Goal: Ask a question

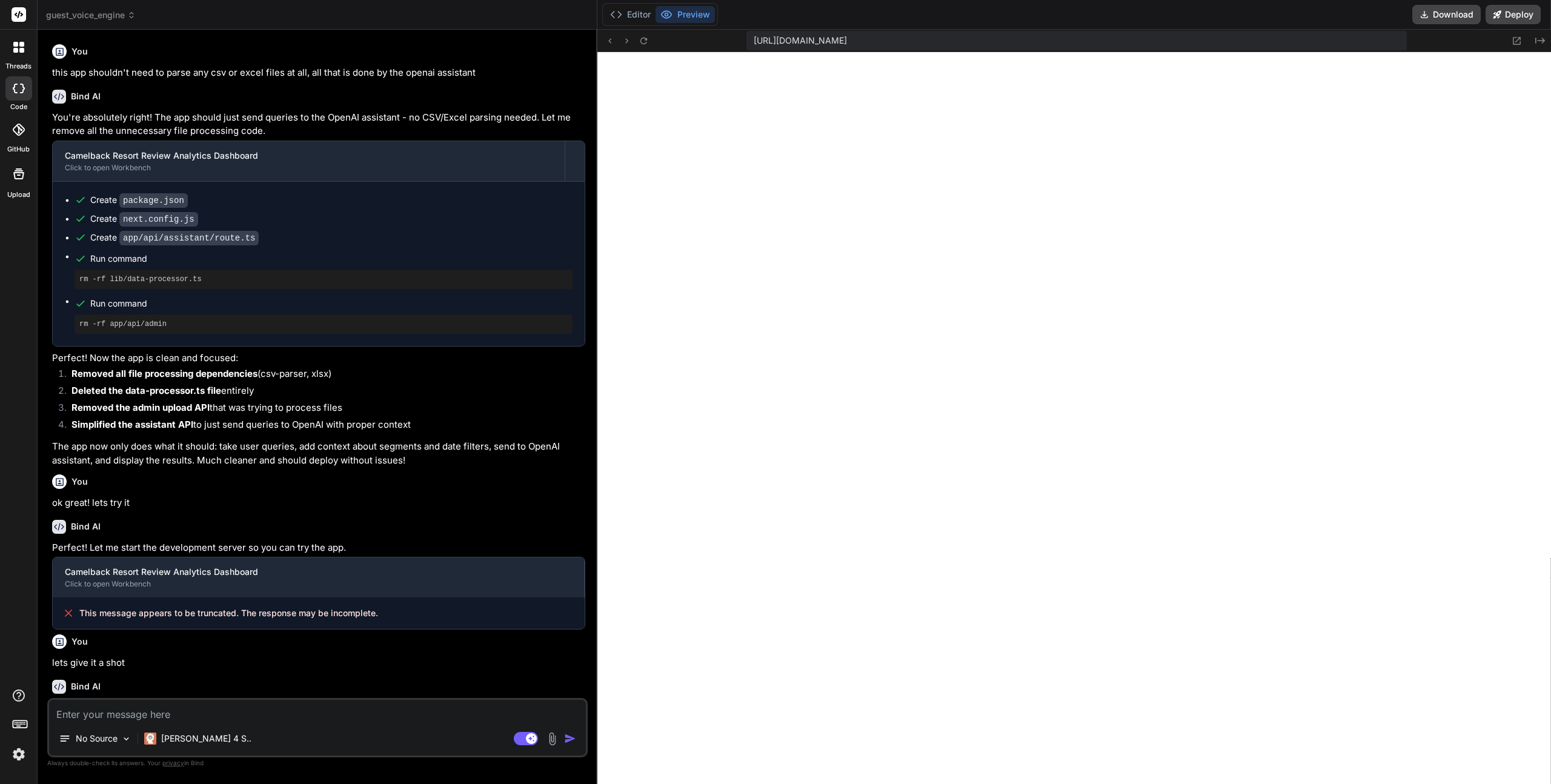
scroll to position [541, 0]
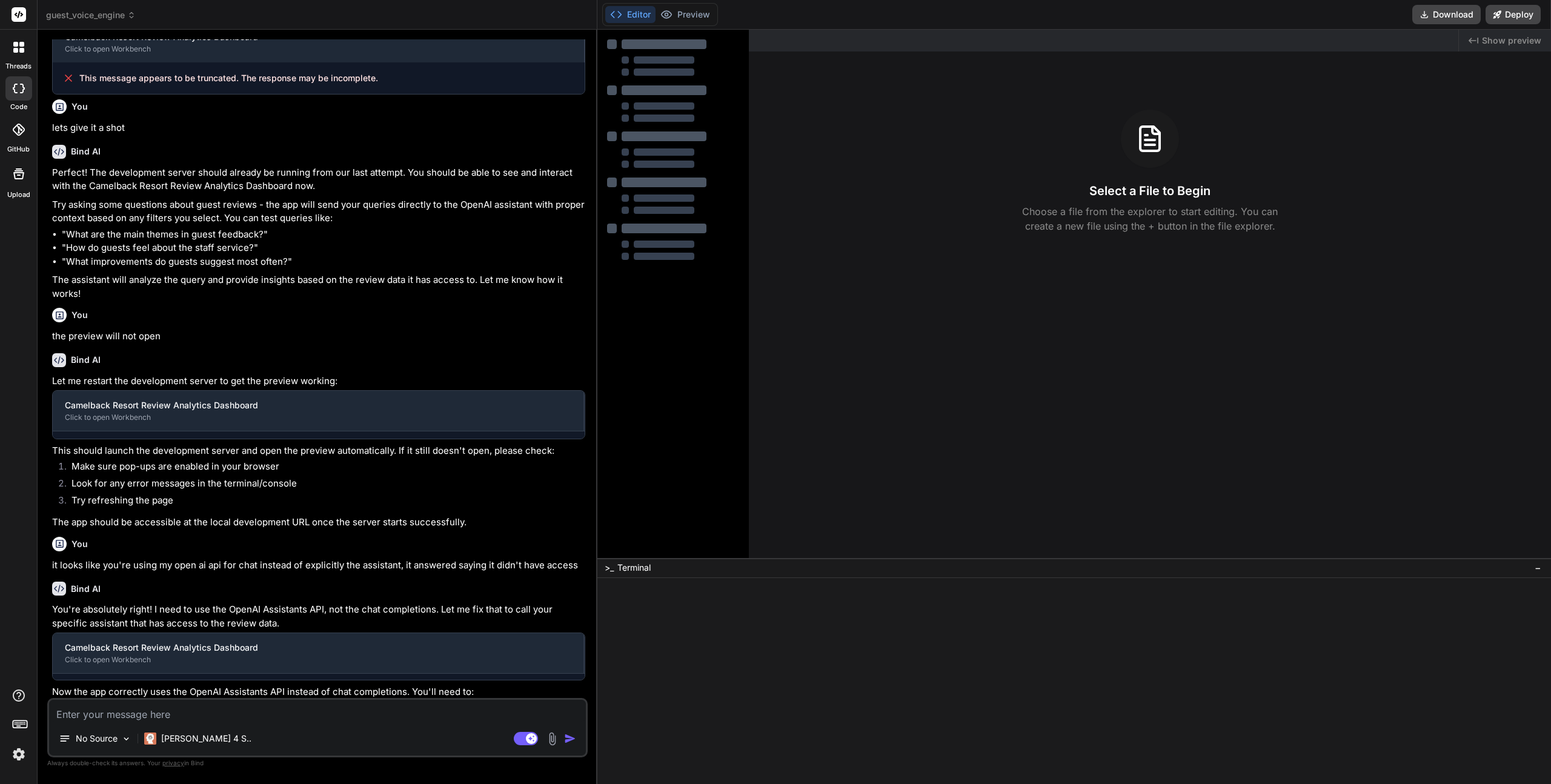
type textarea "x"
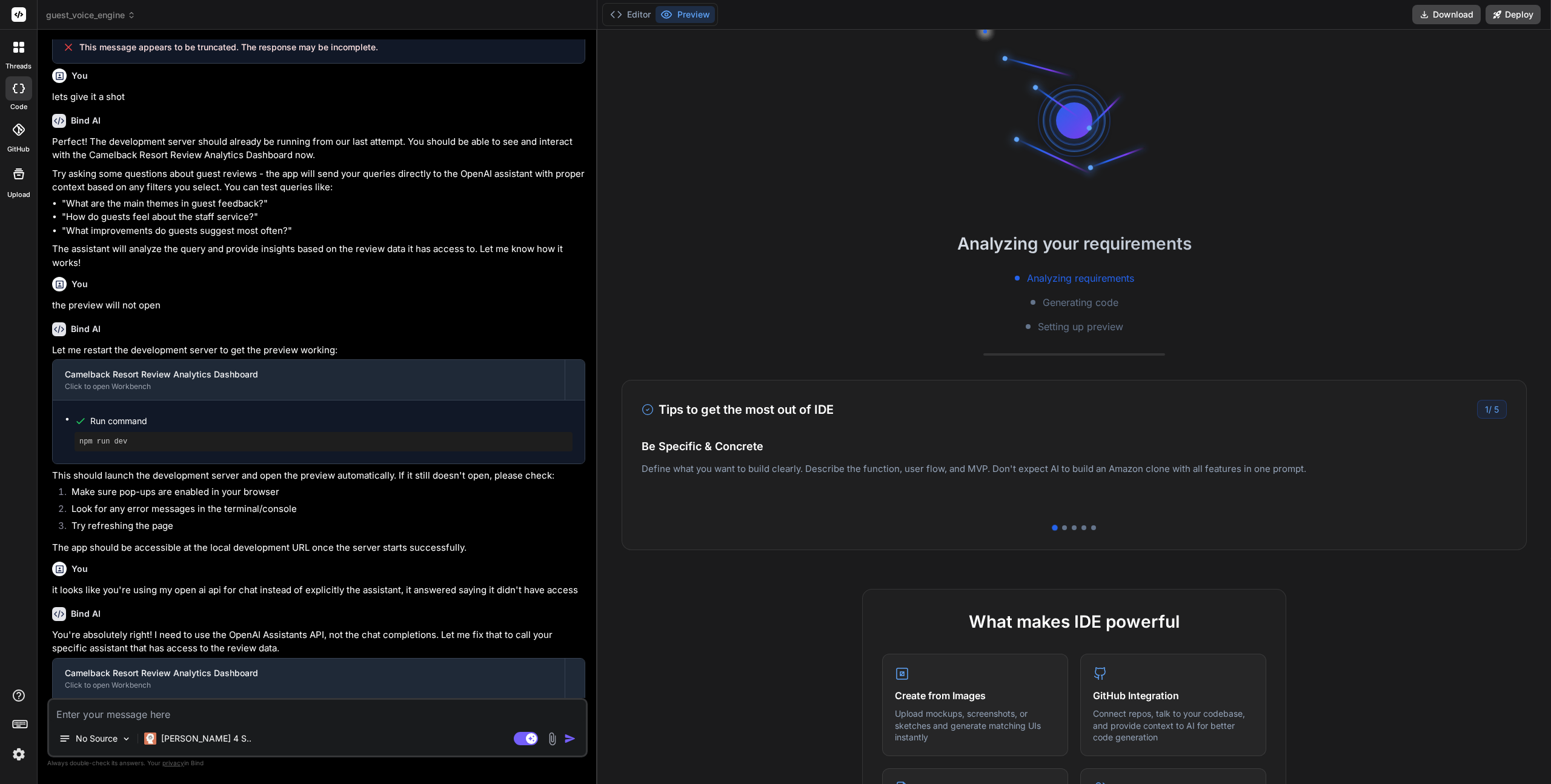
scroll to position [710, 0]
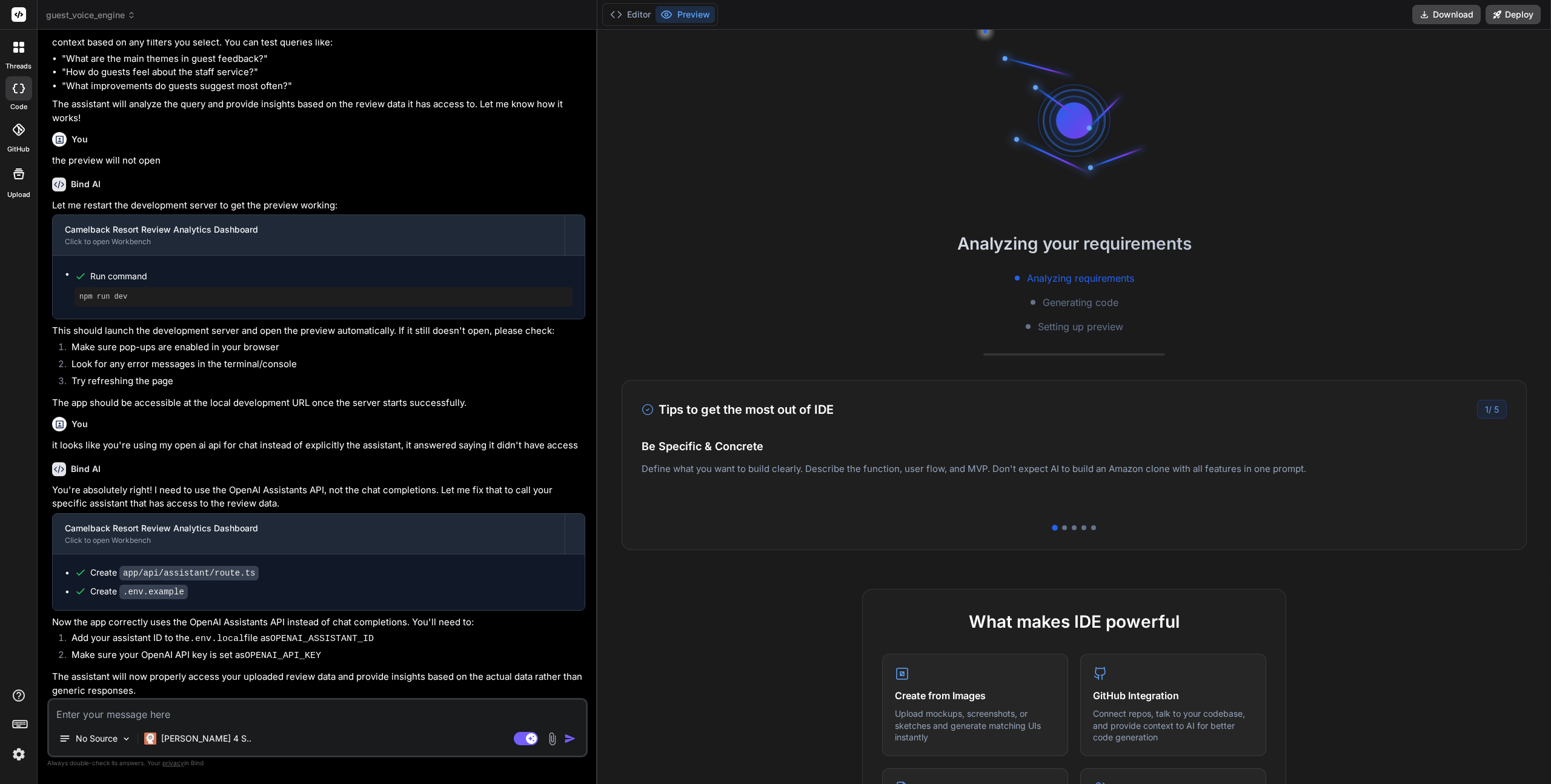
type textarea "j"
type textarea "x"
type textarea "ju"
type textarea "x"
type textarea "jus"
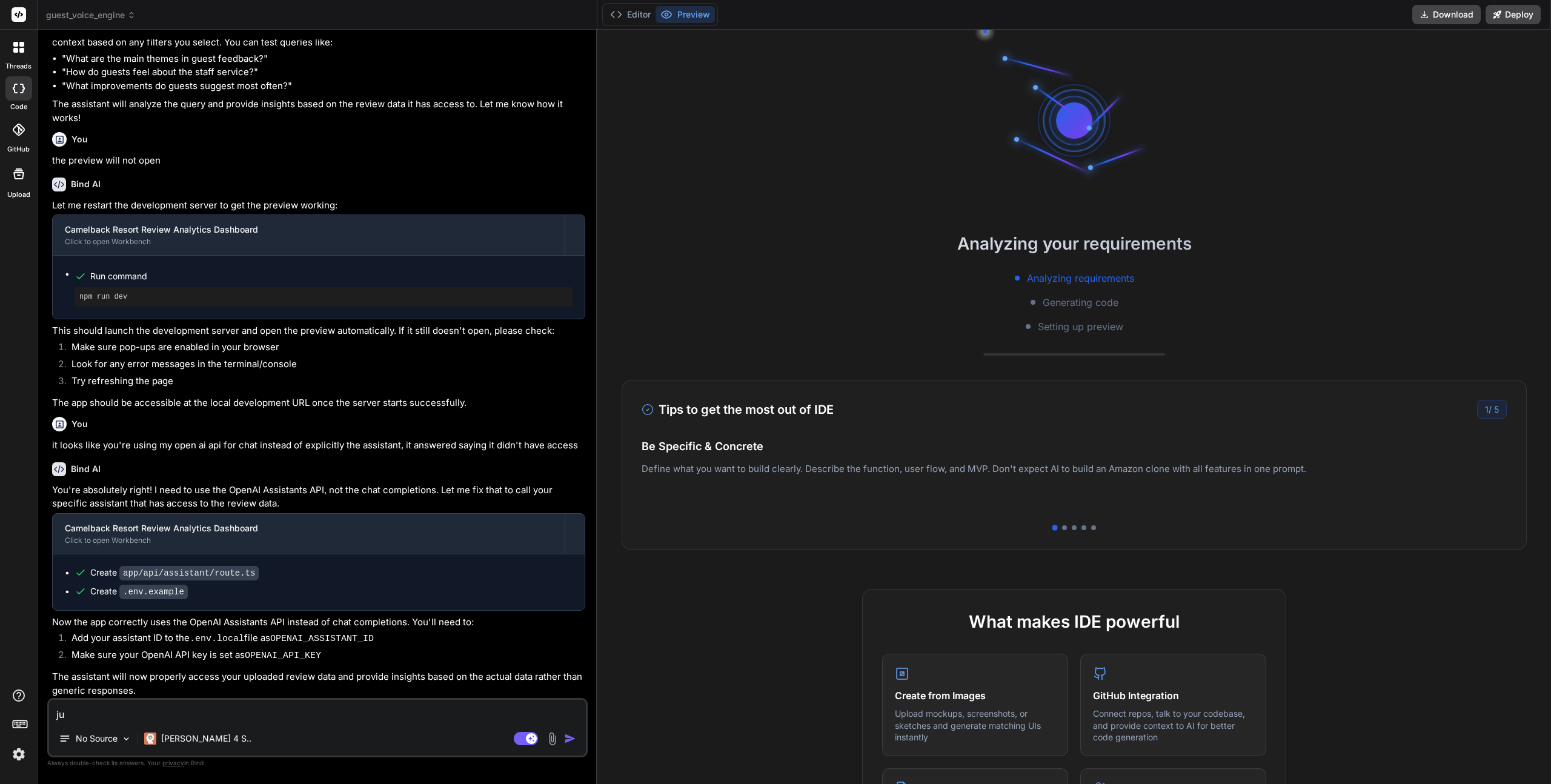
type textarea "x"
type textarea "just"
type textarea "x"
type textarea "just"
type textarea "x"
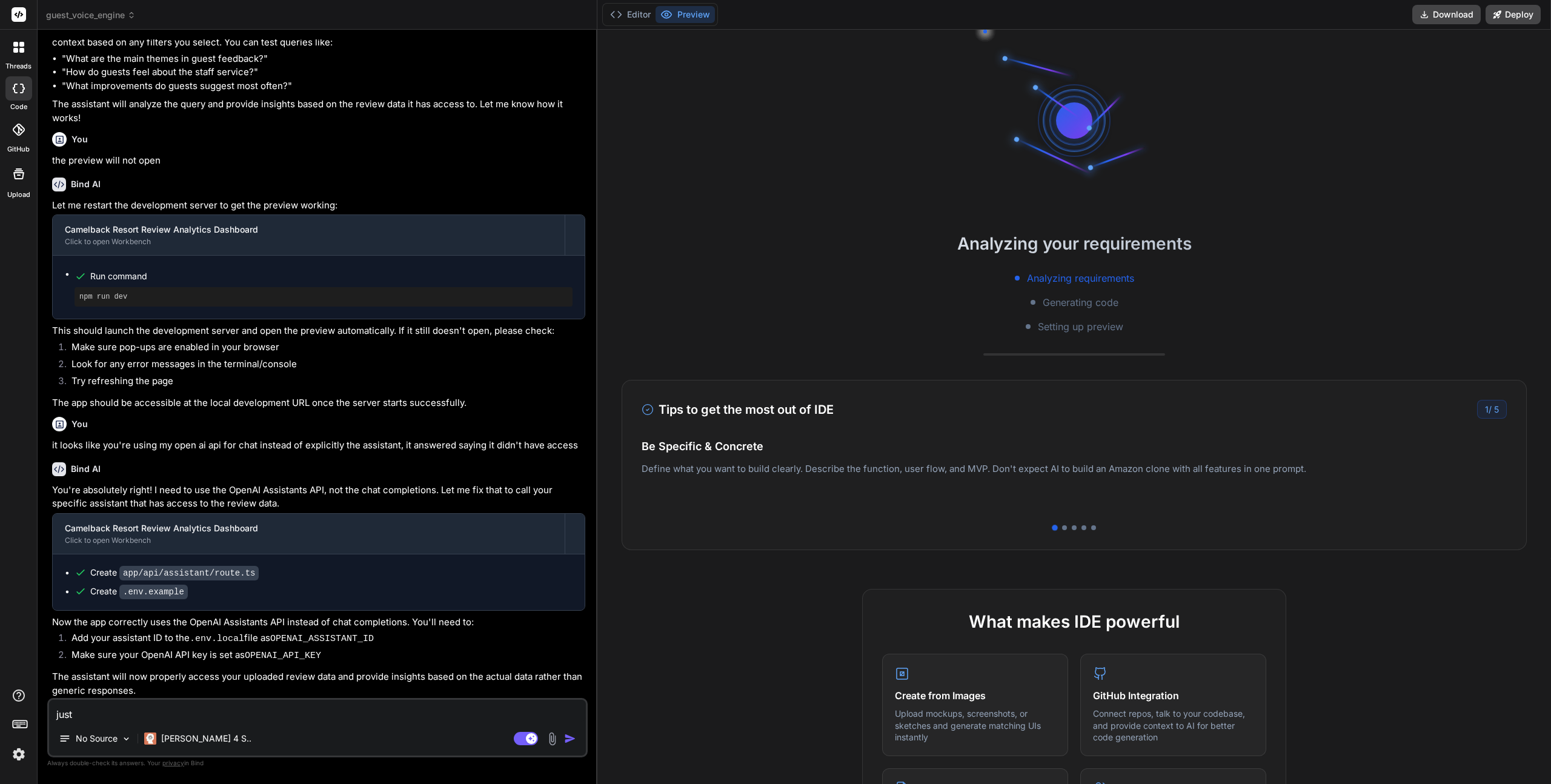
type textarea "just s"
type textarea "x"
type textarea "just so"
type textarea "x"
type textarea "just so"
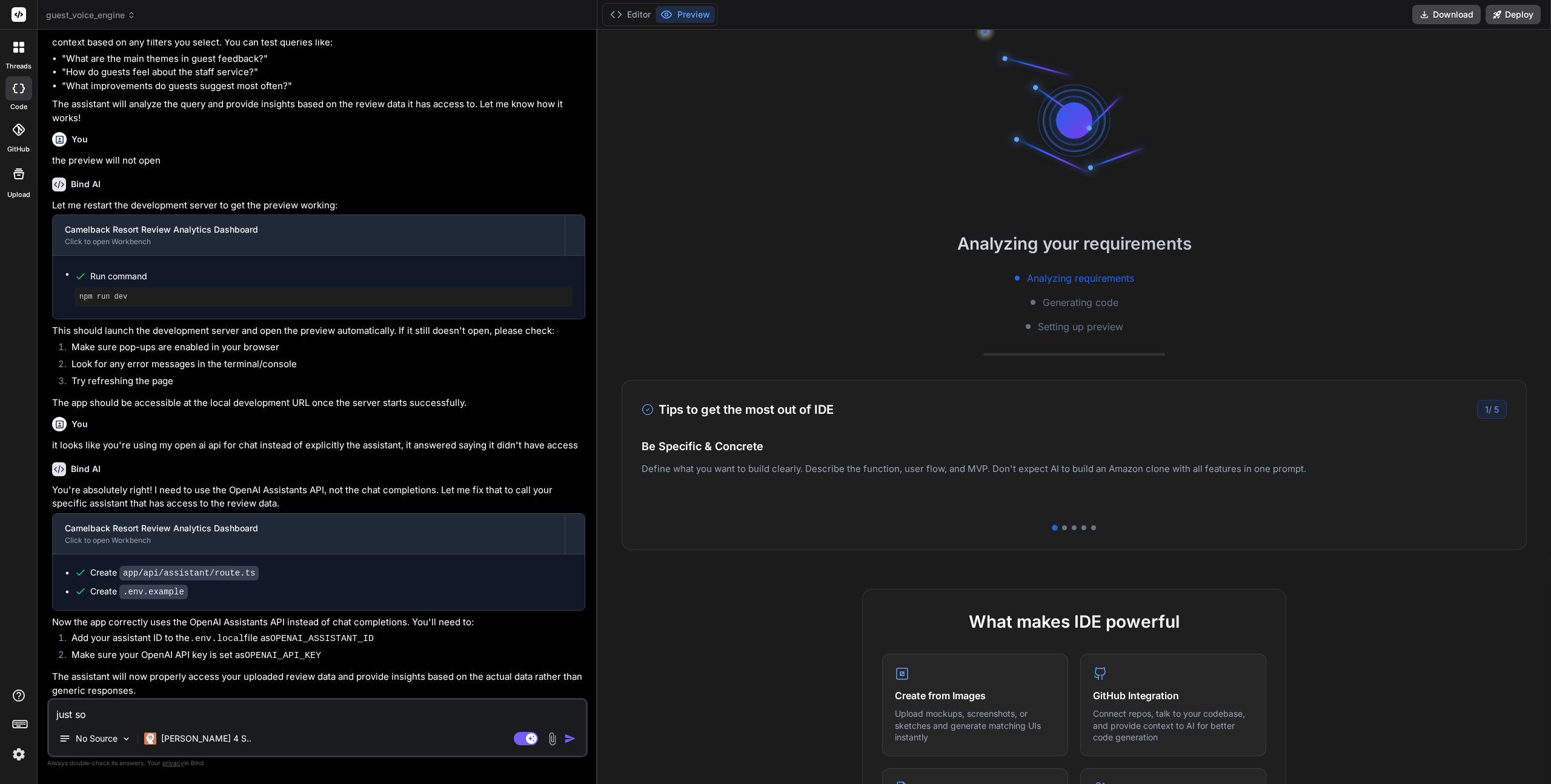
type textarea "x"
type textarea "just so y"
type textarea "x"
type textarea "just so yo"
type textarea "x"
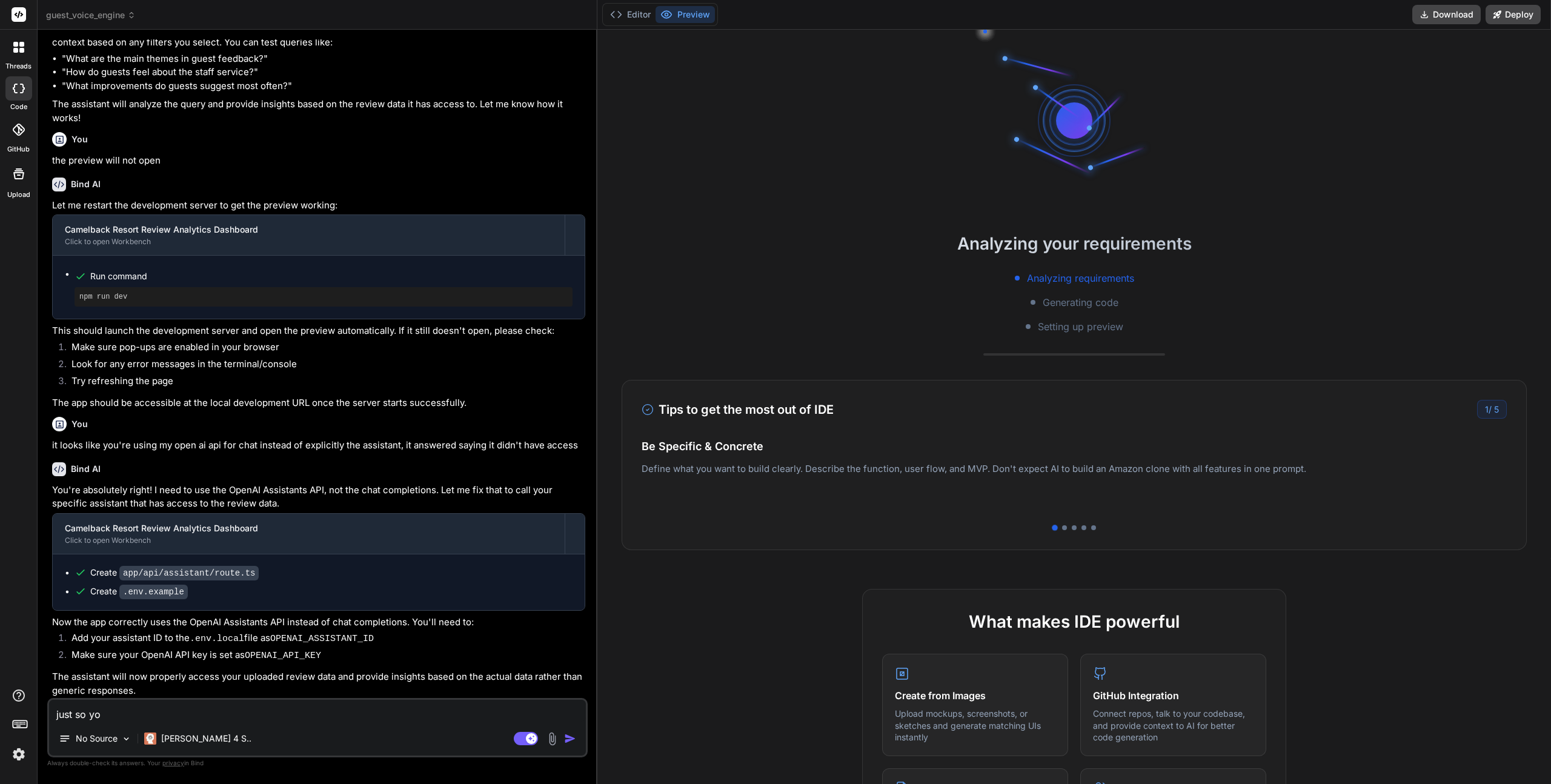
type textarea "just so you"
type textarea "x"
type textarea "just so you"
type textarea "x"
type textarea "just so you k"
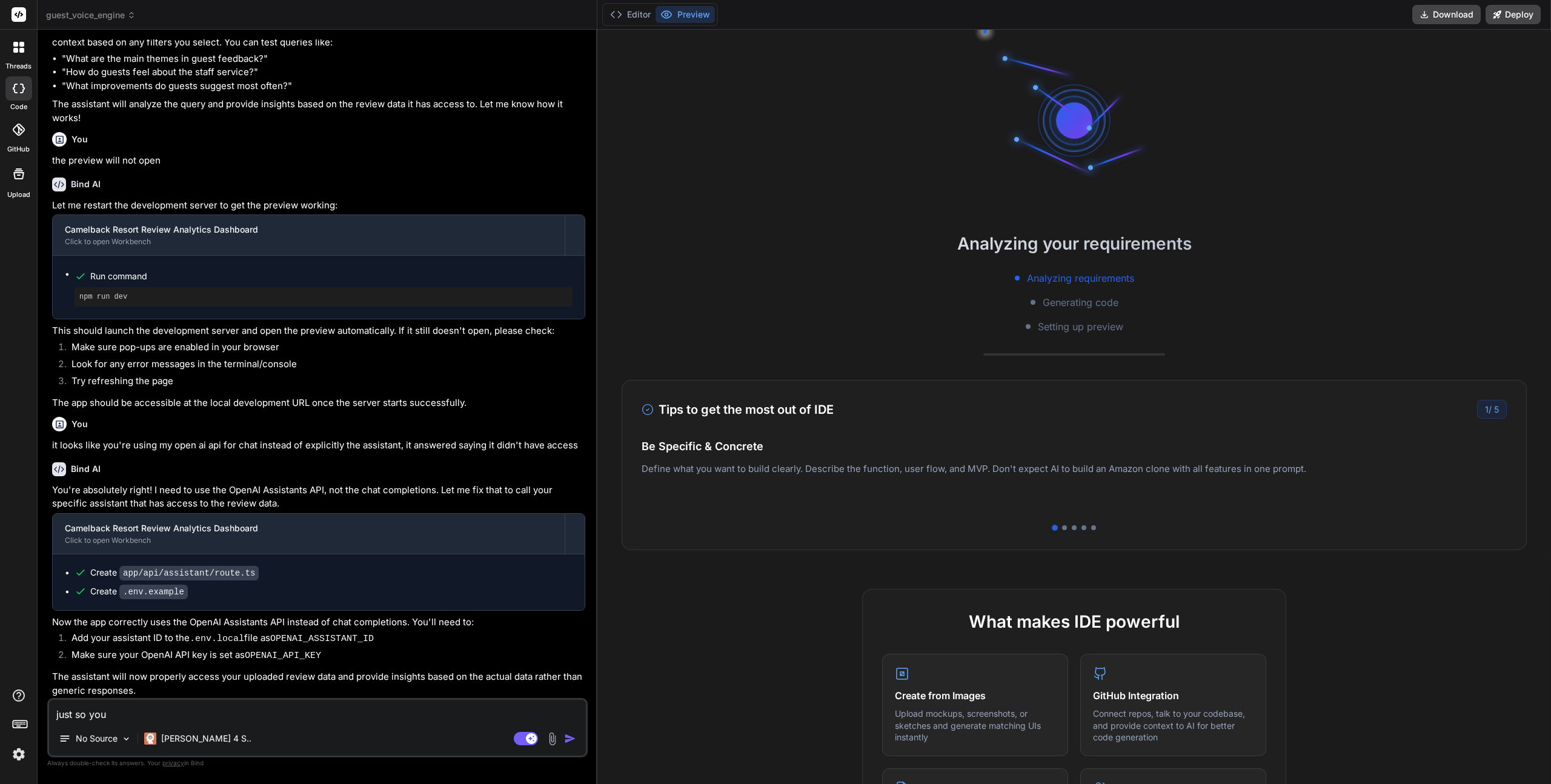
type textarea "x"
type textarea "just so you kn"
type textarea "x"
type textarea "just so you kno"
type textarea "x"
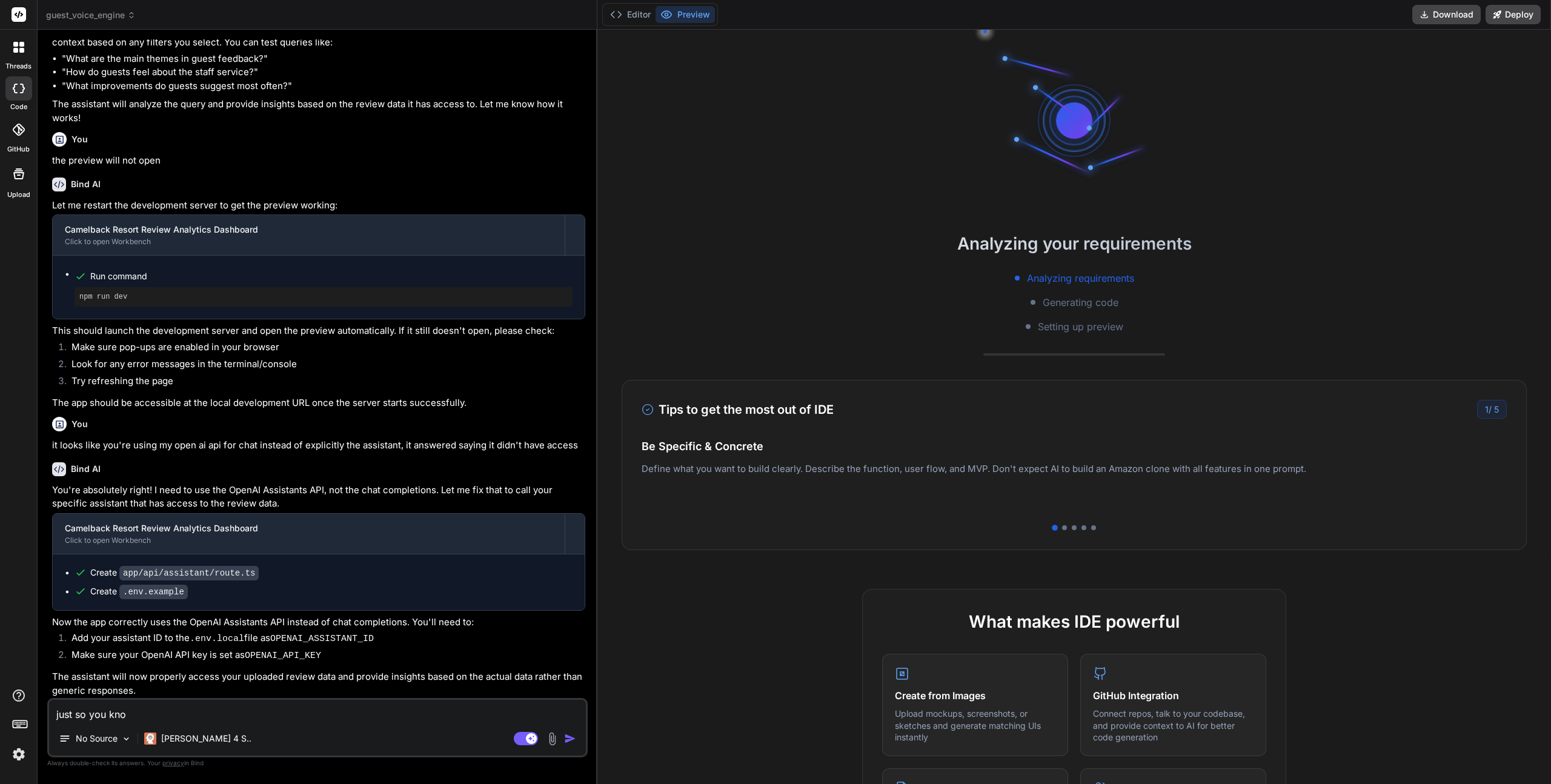
type textarea "just so you know"
type textarea "x"
type textarea "just so you know"
type textarea "x"
type textarea "just so you know t"
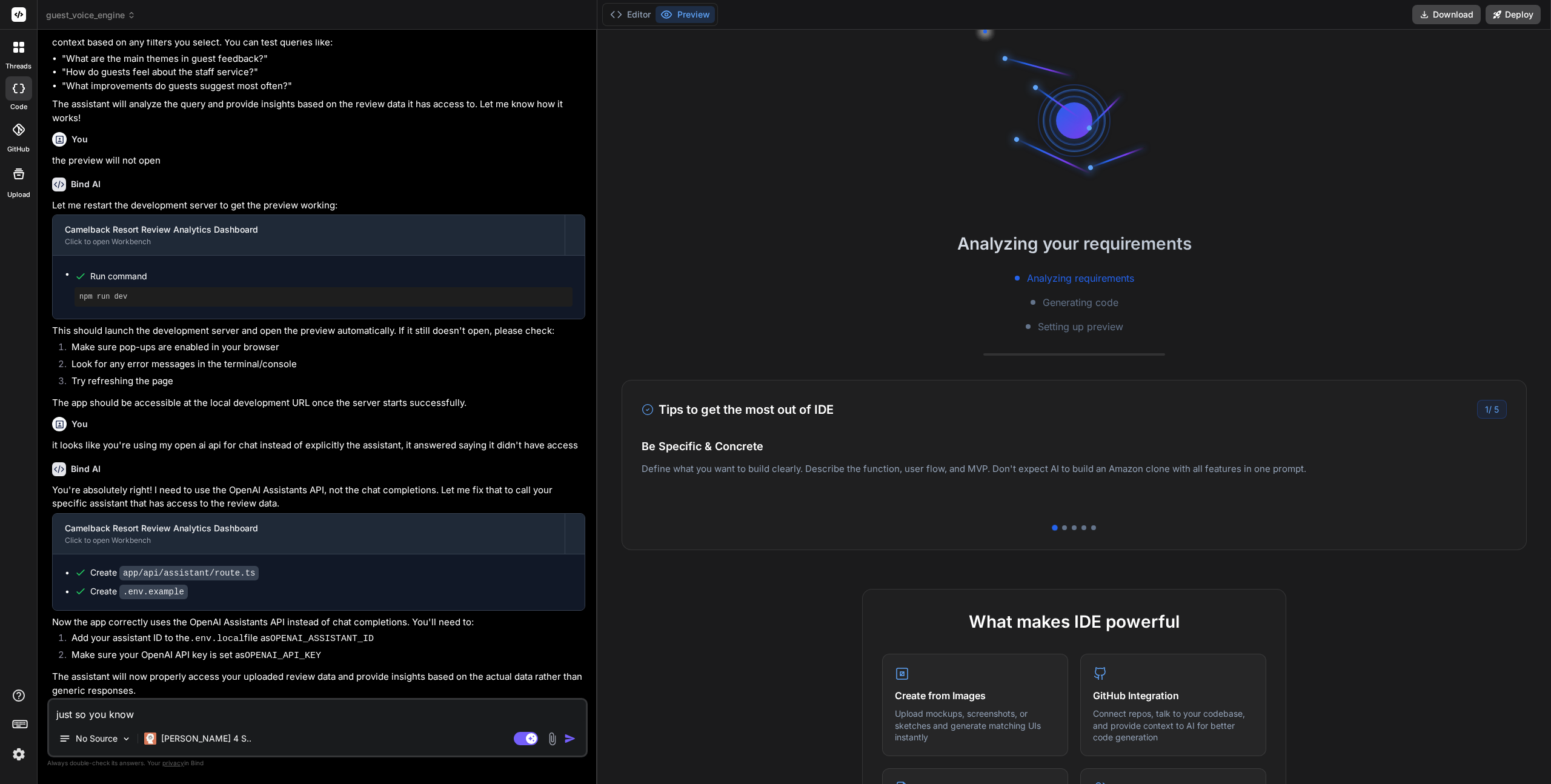
type textarea "x"
type textarea "just so you know th"
type textarea "x"
type textarea "just so you know the"
type textarea "x"
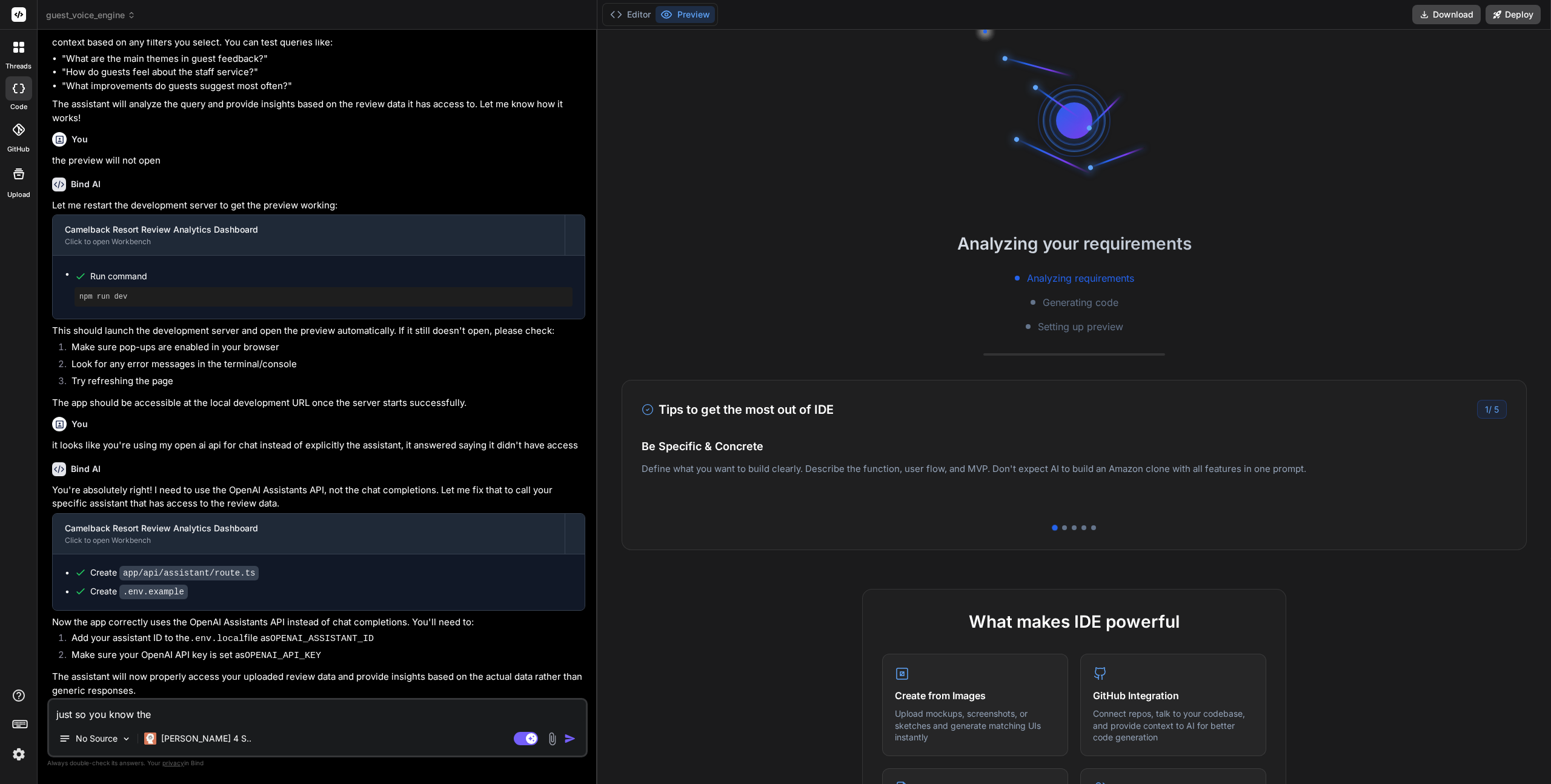
type textarea "just so you know the"
type textarea "x"
type textarea "just so you know the i"
type textarea "x"
type textarea "just so you know the in"
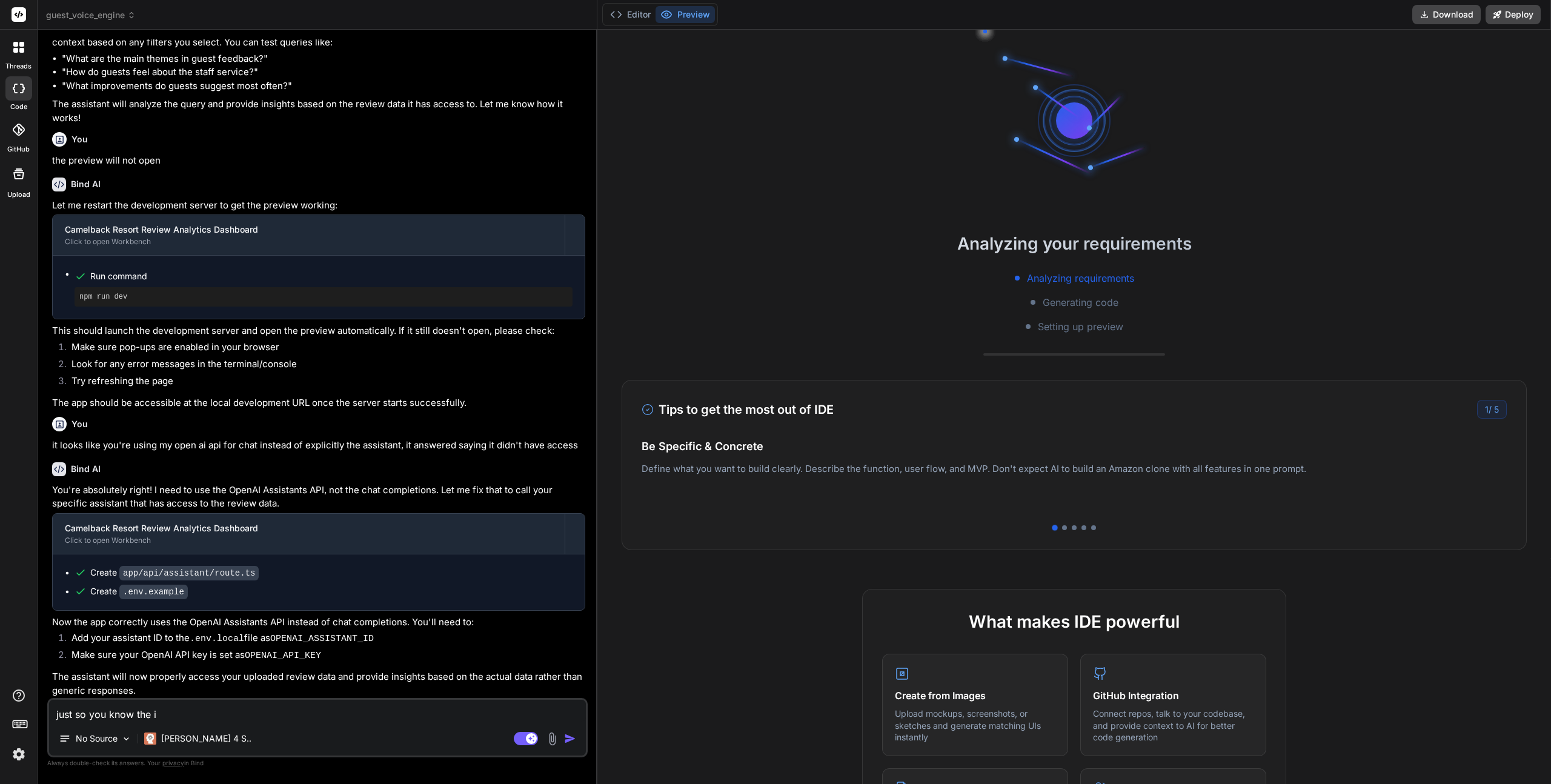
type textarea "x"
type textarea "just so you know the ins"
type textarea "x"
type textarea "just so you know the inst"
type textarea "x"
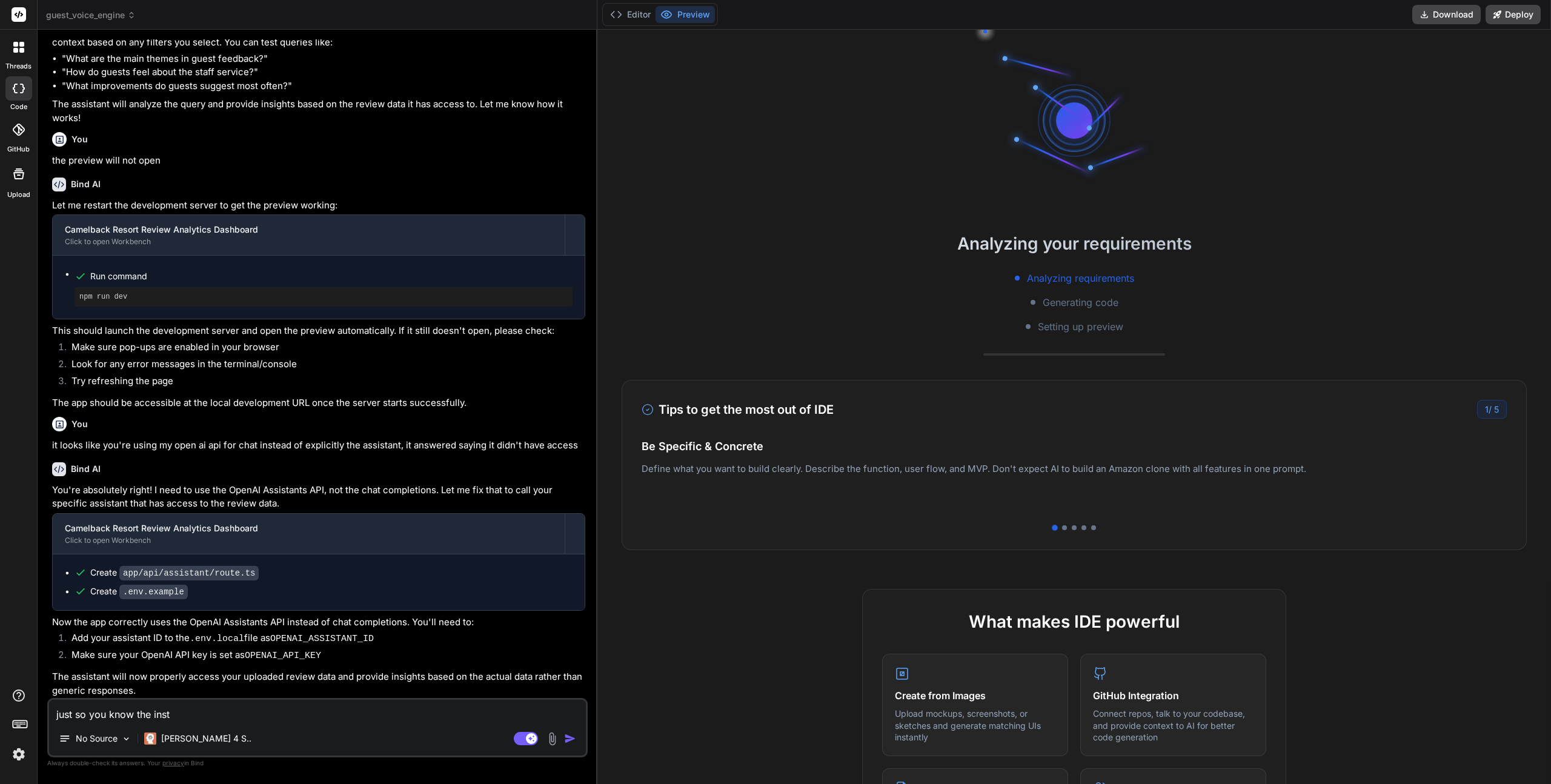
type textarea "just so you know the instr"
type textarea "x"
type textarea "just so you know the instru"
type textarea "x"
type textarea "just so you know the instruc"
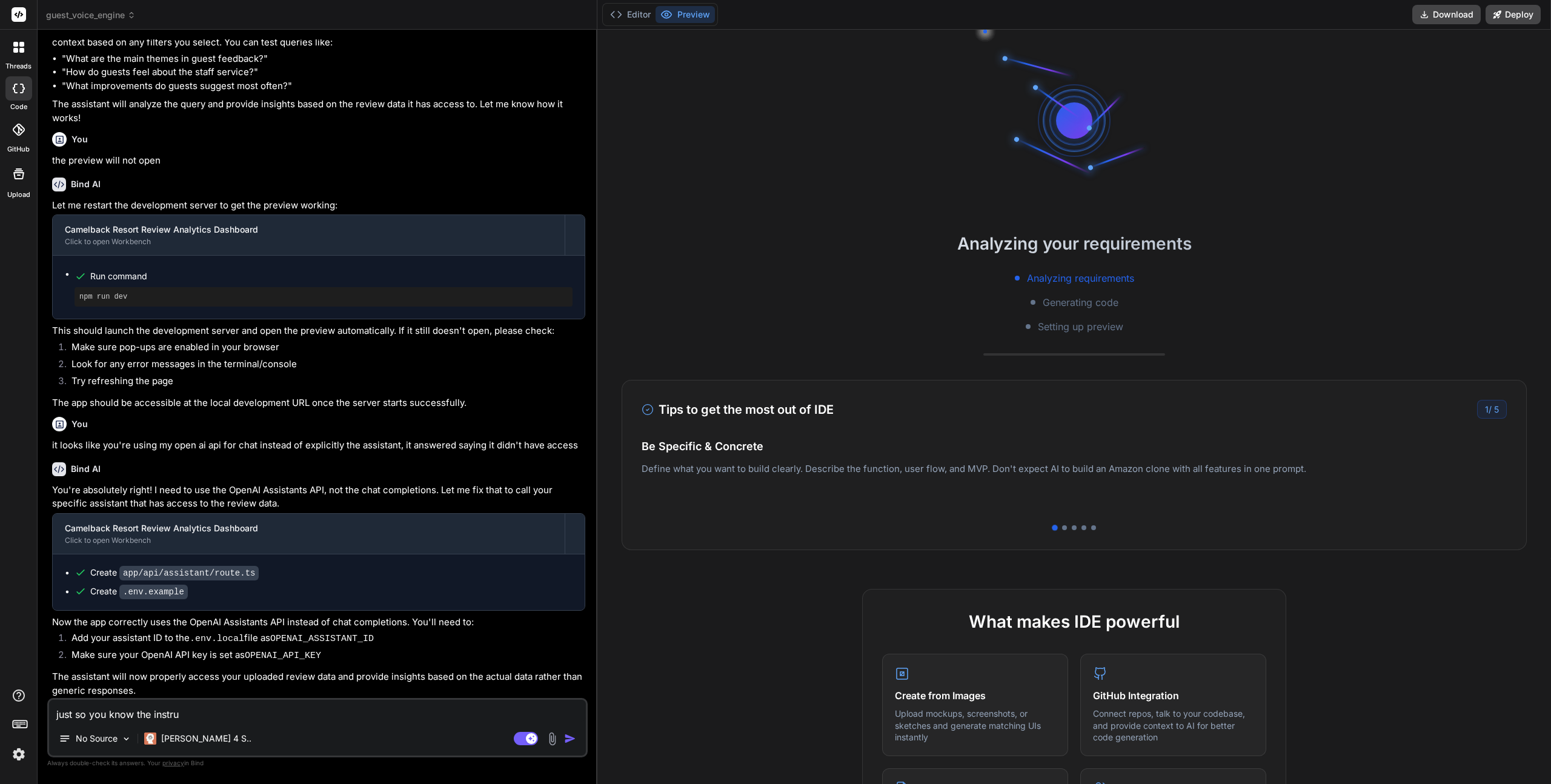
type textarea "x"
type textarea "just so you know the instruct"
type textarea "x"
type textarea "just so you know the instructi"
type textarea "x"
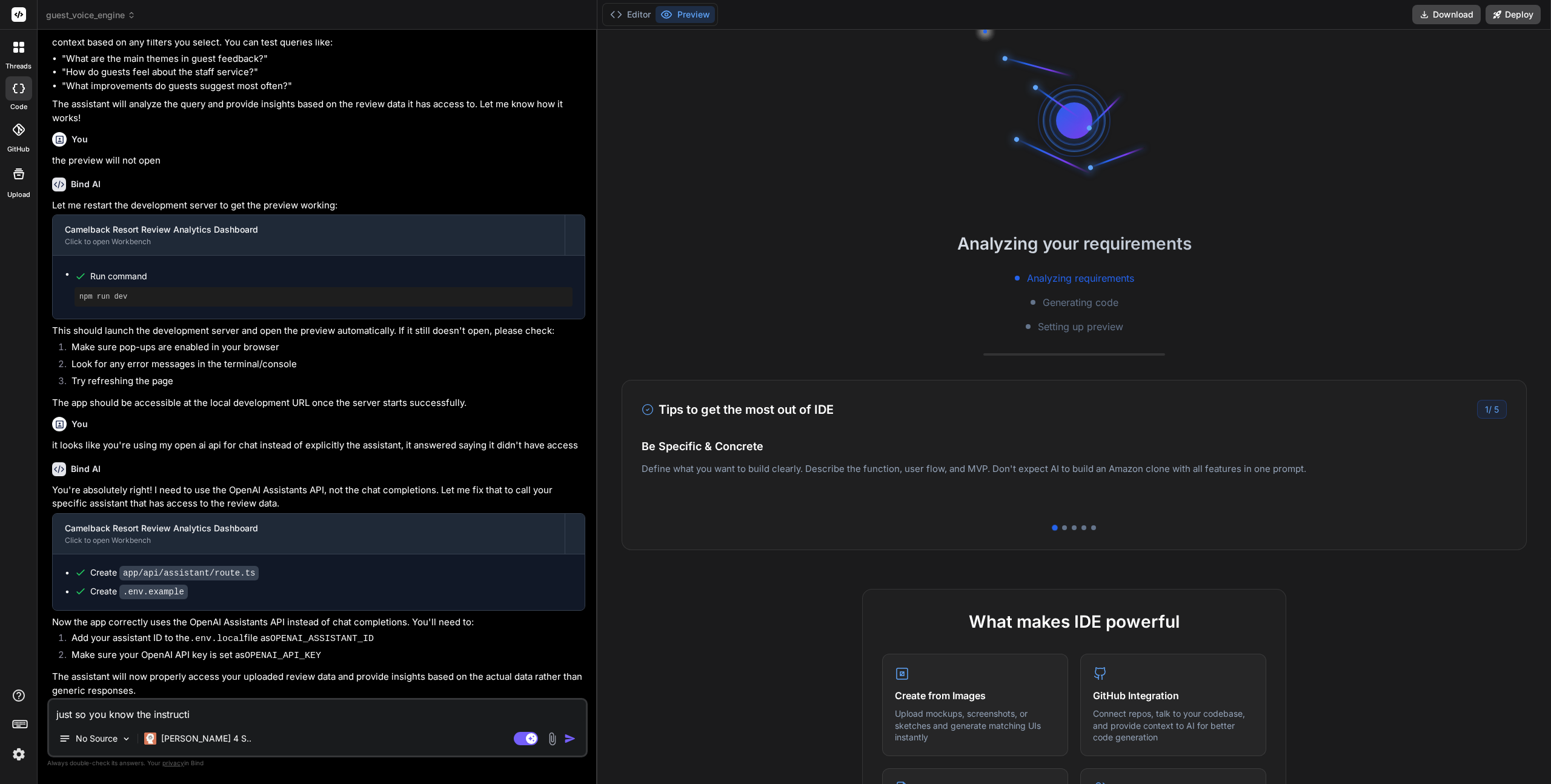
type textarea "just so you know the instructio"
type textarea "x"
type textarea "just so you know the instruction"
type textarea "x"
type textarea "just so you know the instructions"
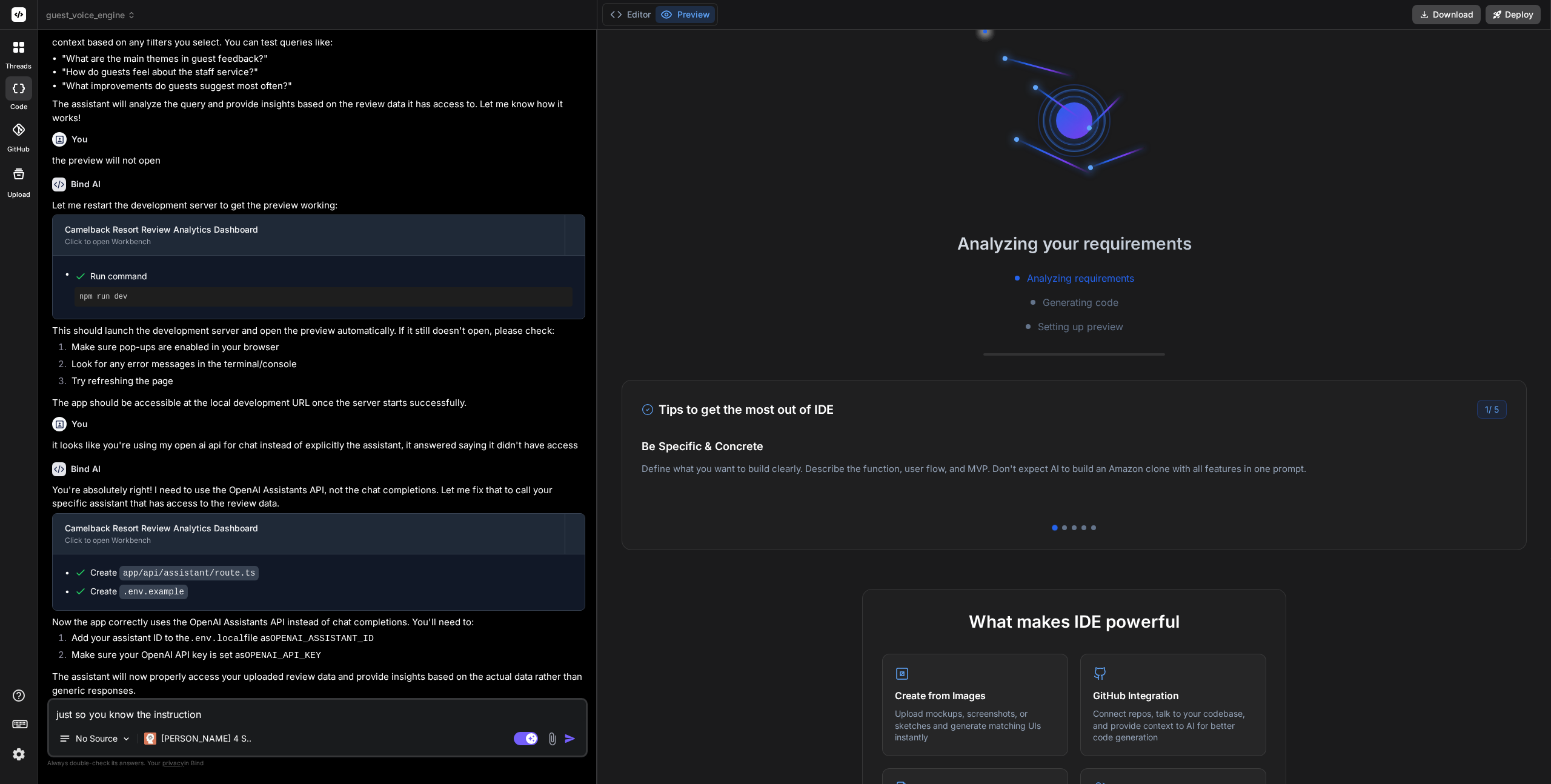
type textarea "x"
type textarea "just so you know the instructions"
type textarea "x"
type textarea "just so you know the instructions I"
type textarea "x"
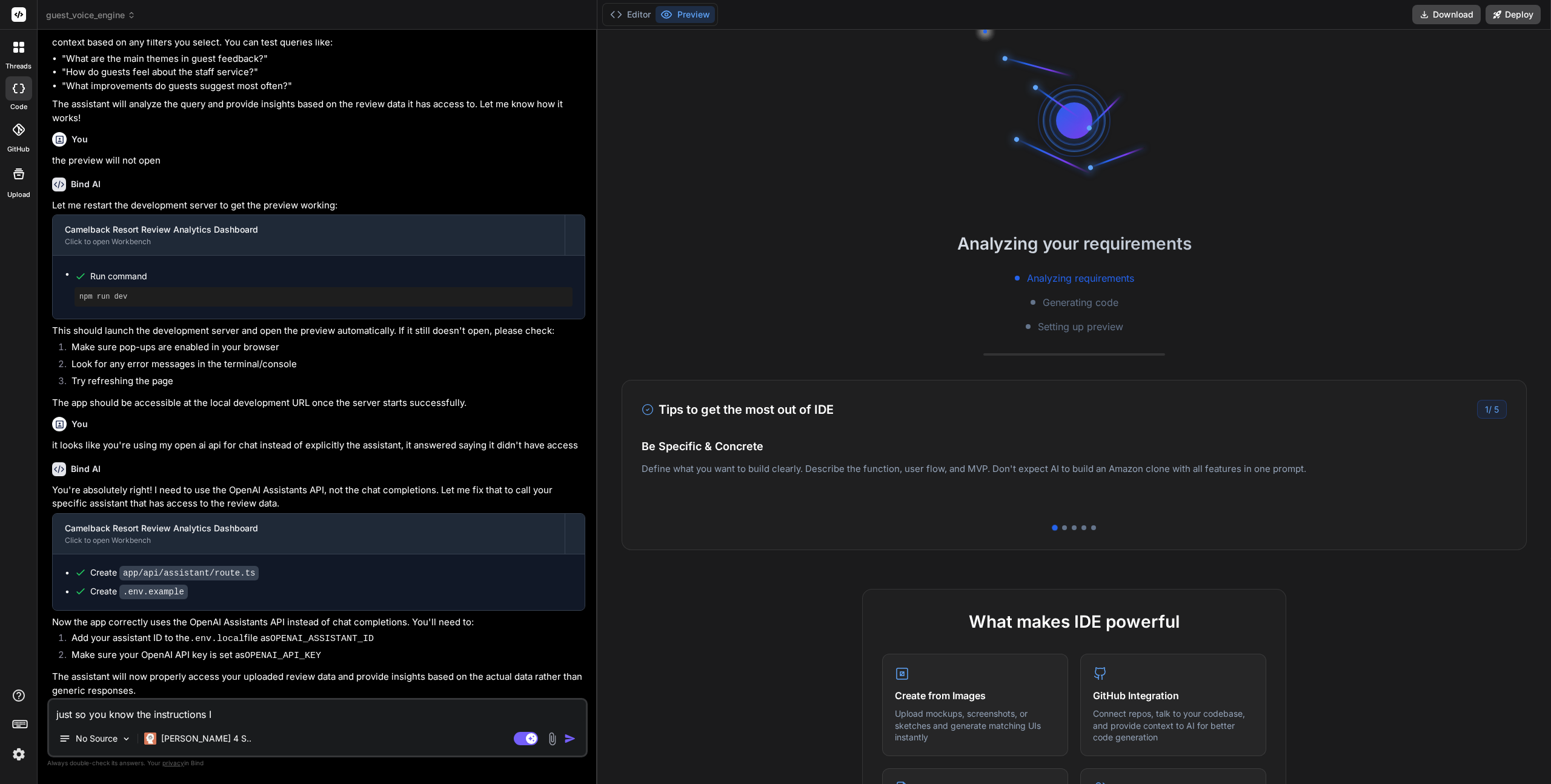
type textarea "just so you know the instructions I"
type textarea "x"
type textarea "just so you know the instructions I g"
type textarea "x"
type textarea "just so you know the instructions I ga"
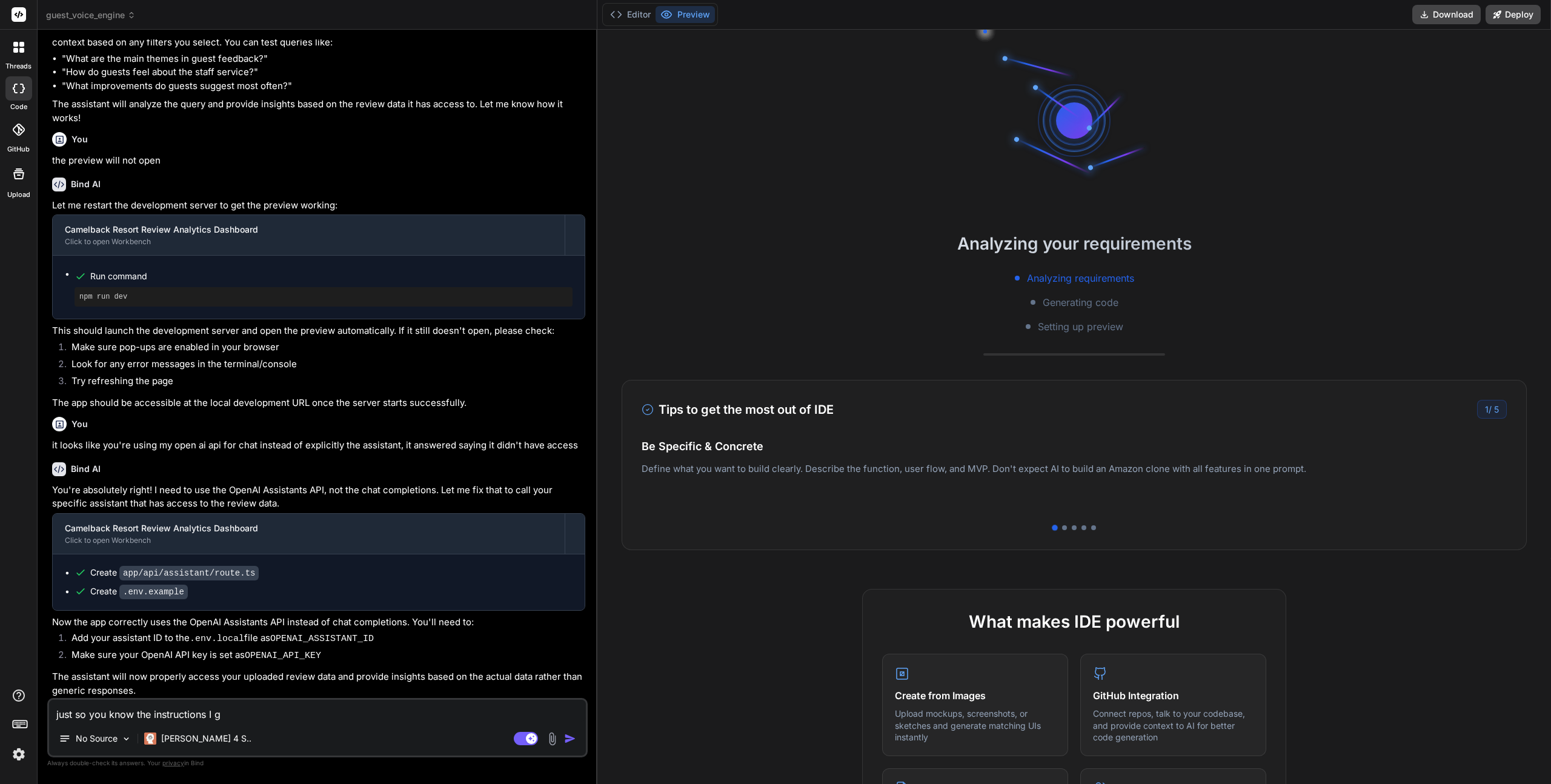
type textarea "x"
type textarea "just so you know the instructions I gav"
type textarea "x"
type textarea "just so you know the instructions I gave"
type textarea "x"
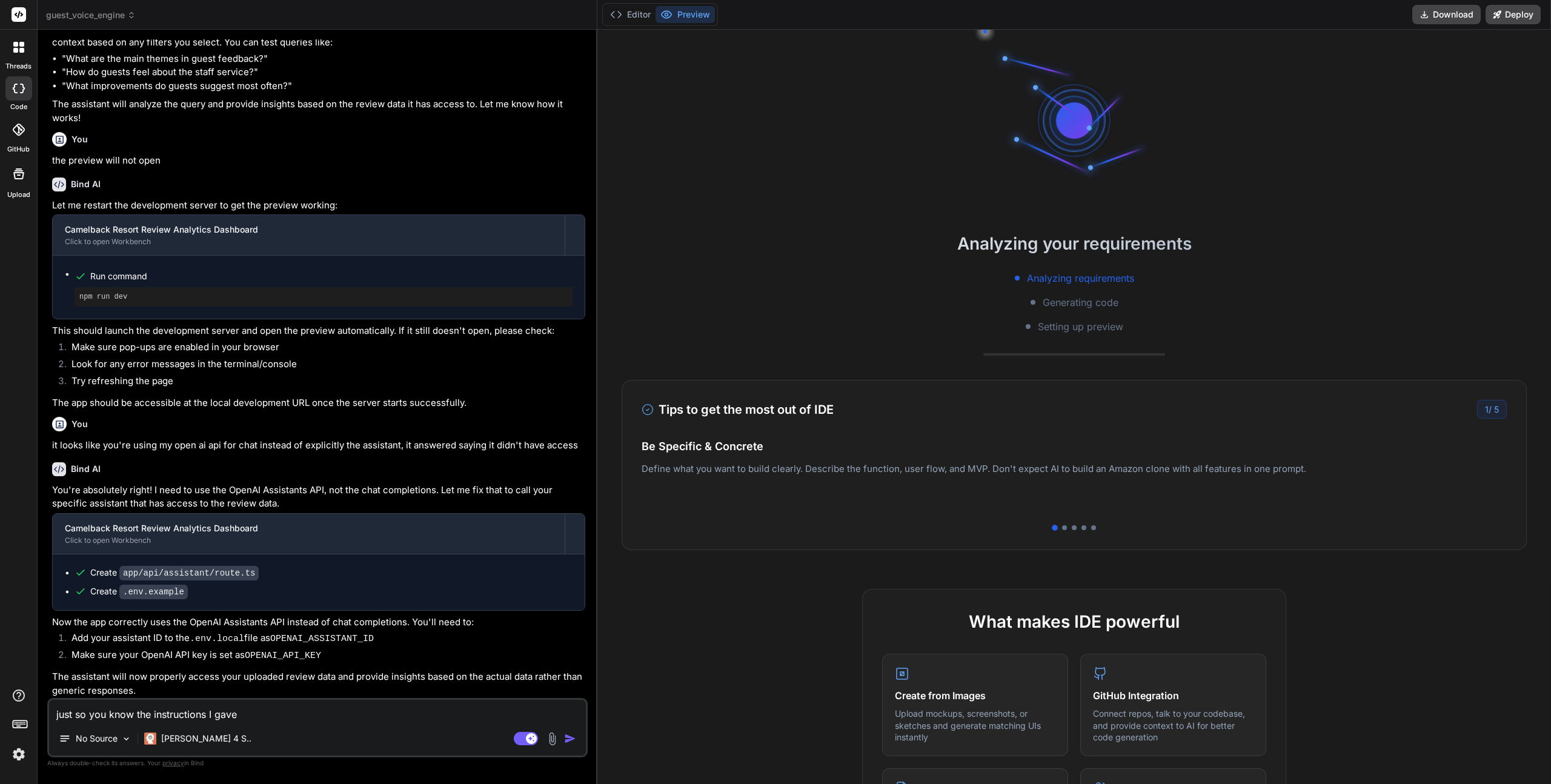
type textarea "just so you know the instructions I gave"
type textarea "x"
type textarea "just so you know the instructions I gave t"
type textarea "x"
type textarea "just so you know the instructions I gave th"
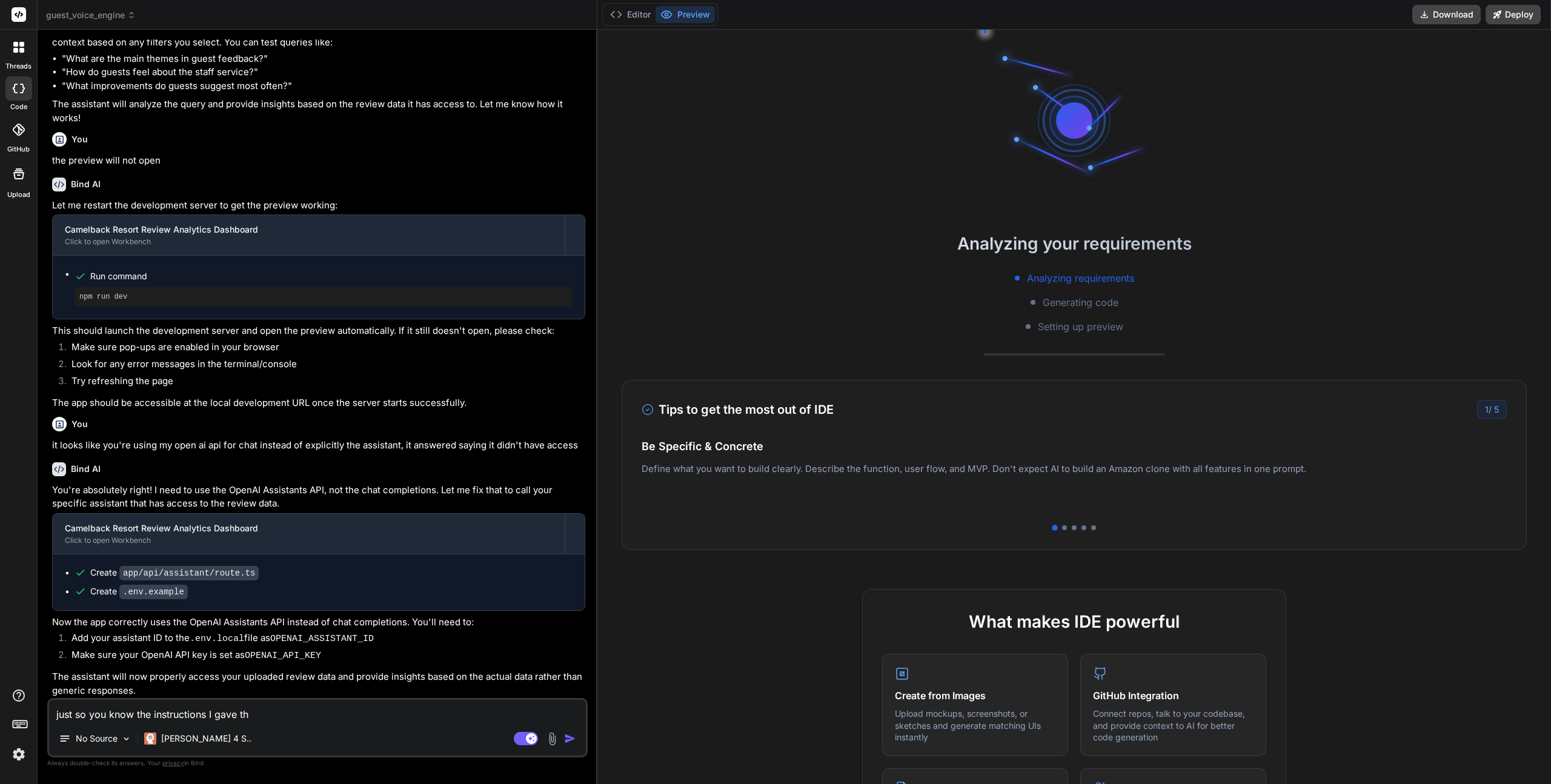
type textarea "x"
type textarea "just so you know the instructions I gave the"
type textarea "x"
type textarea "just so you know the instructions I gave the"
type textarea "x"
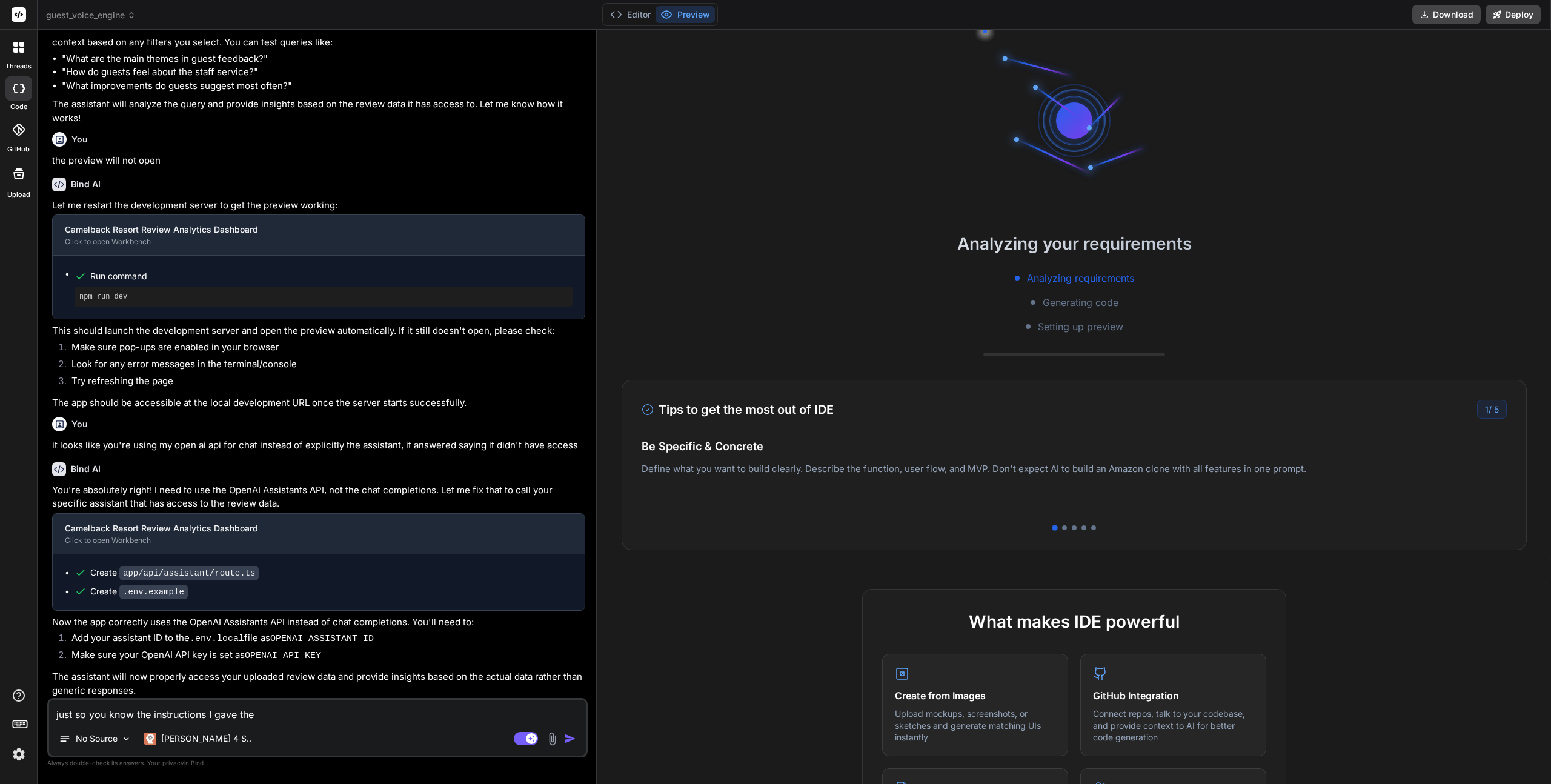
type textarea "just so you know the instructions I gave the o"
type textarea "x"
type textarea "just so you know the instructions I gave the op"
type textarea "x"
type textarea "just so you know the instructions I gave the ope"
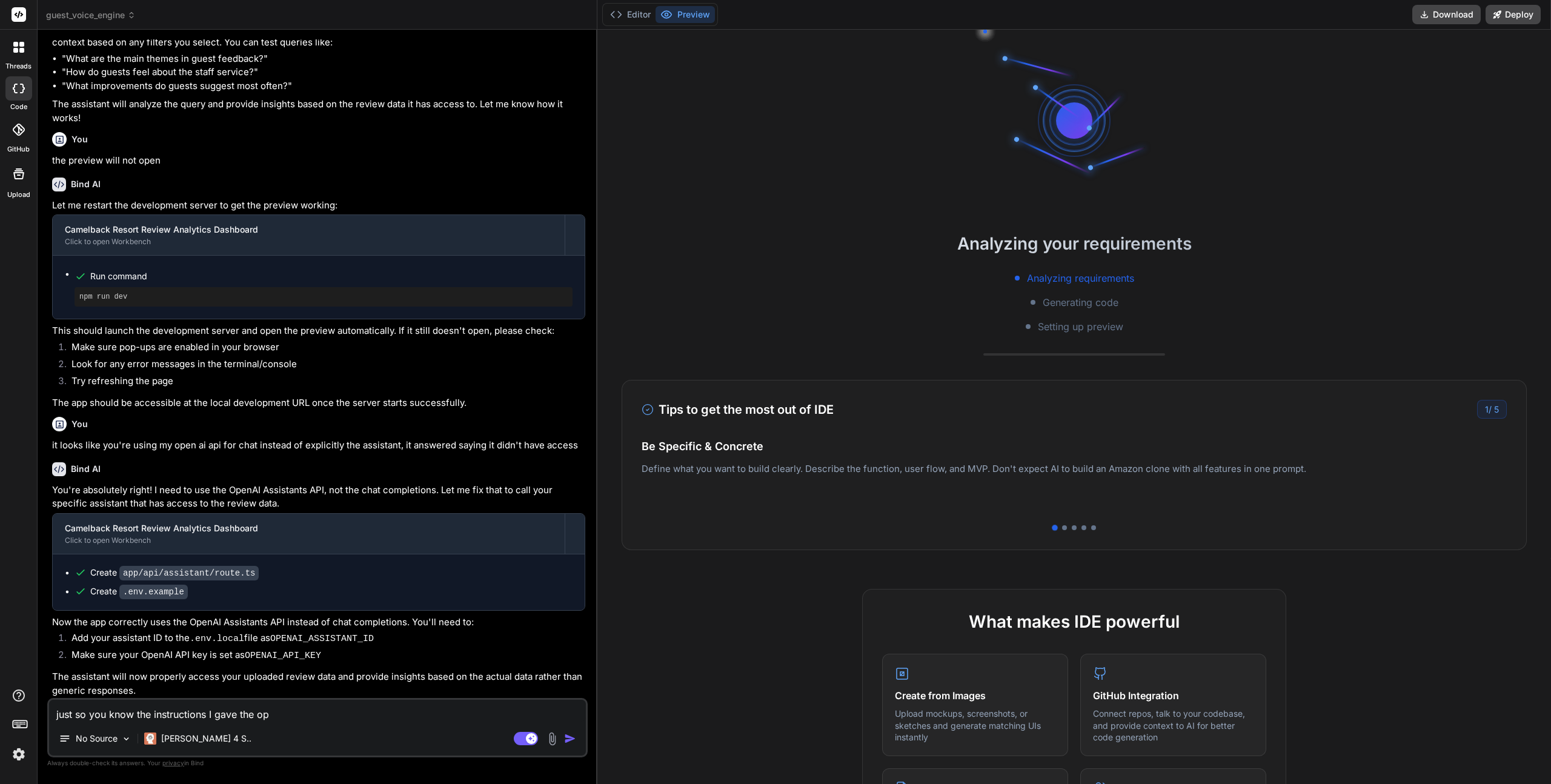
type textarea "x"
type textarea "just so you know the instructions I gave the open"
type textarea "x"
type textarea "just so you know the instructions I gave the opena"
type textarea "x"
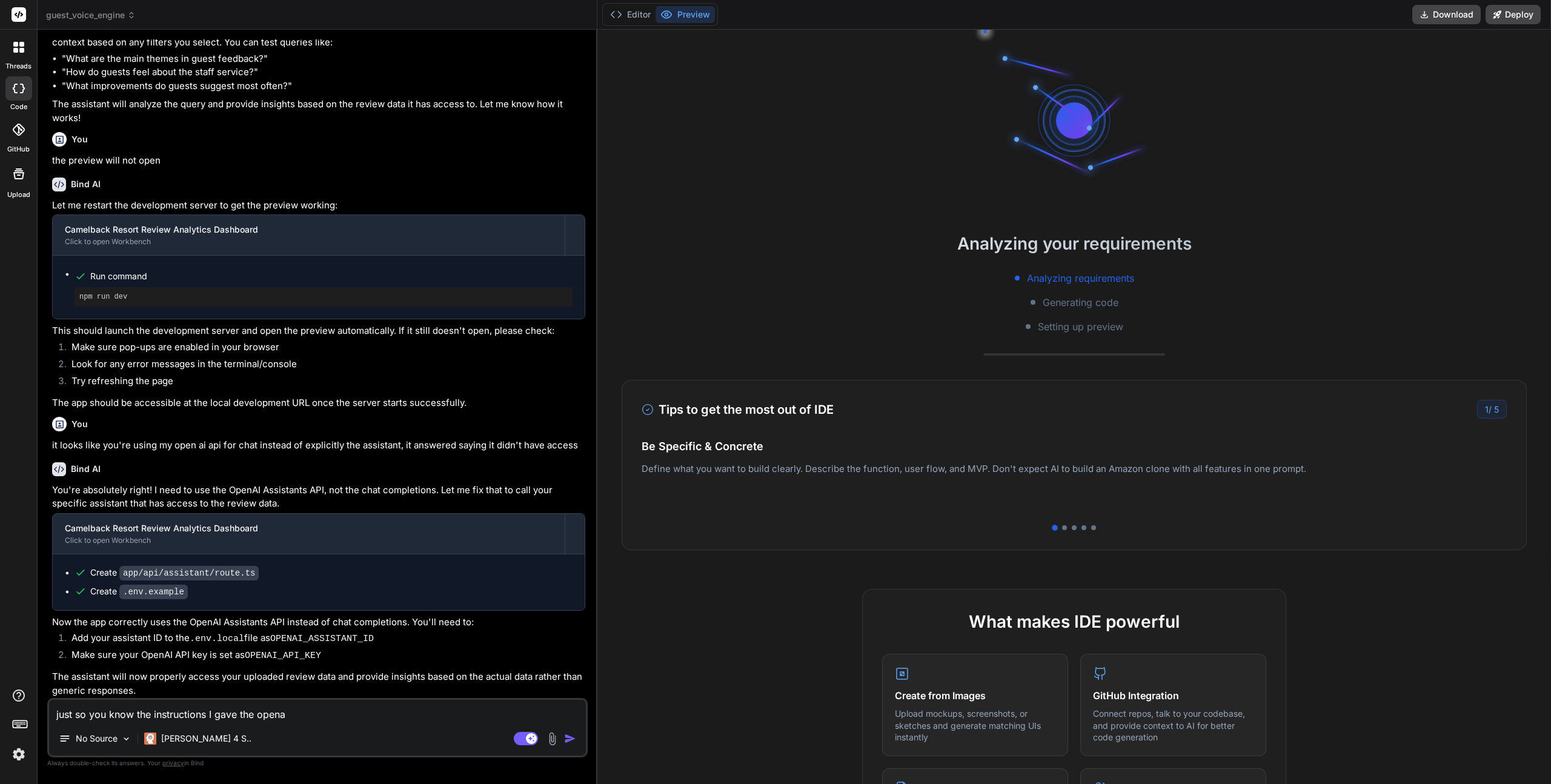
type textarea "just so you know the instructions I gave the open"
type textarea "x"
type textarea "just so you know the instructions I gave the open"
type textarea "x"
type textarea "just so you know the instructions I gave the open a"
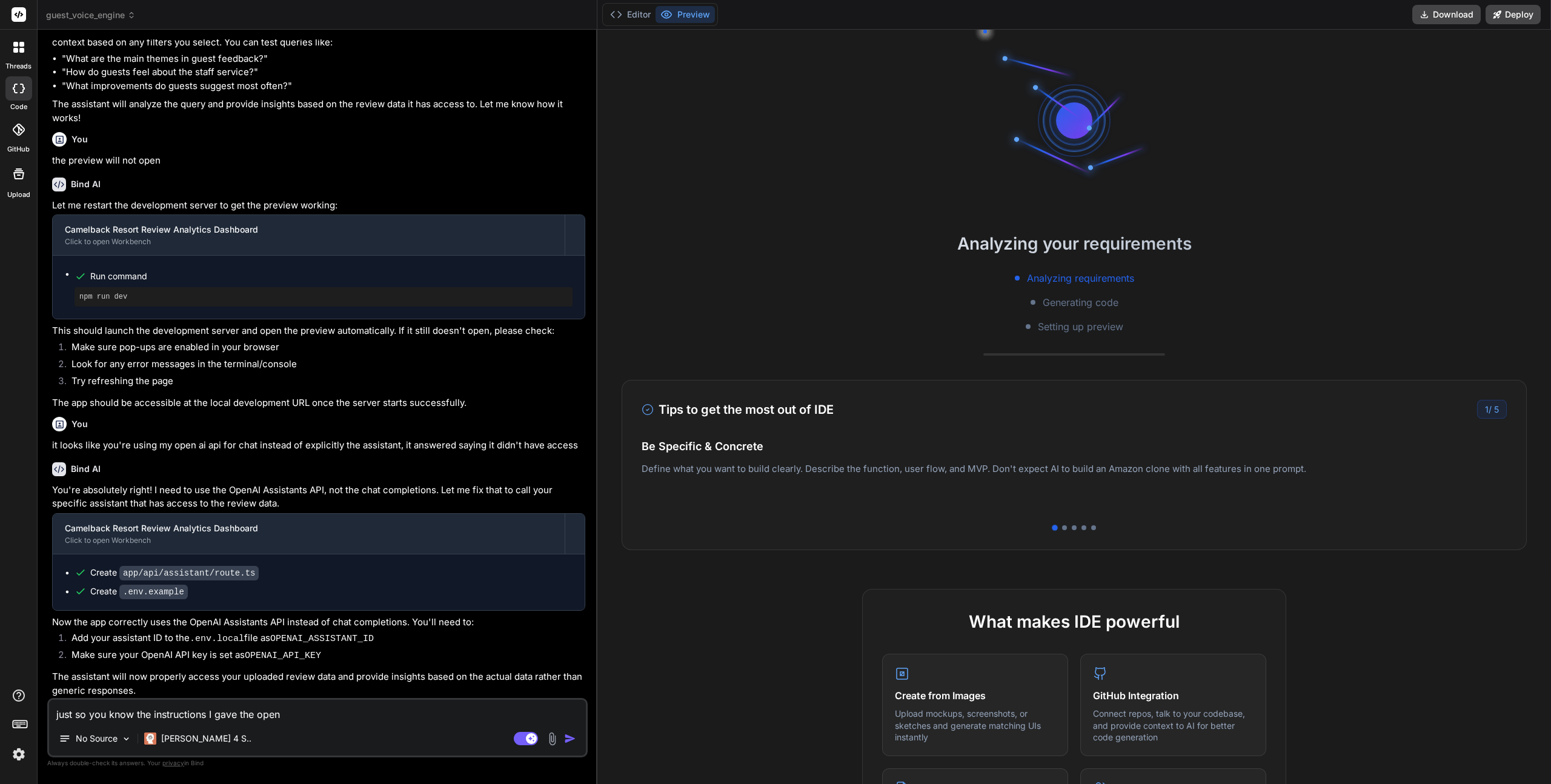
type textarea "x"
type textarea "just so you know the instructions I gave the open ai"
type textarea "x"
type textarea "just so you know the instructions I gave the open ai"
type textarea "x"
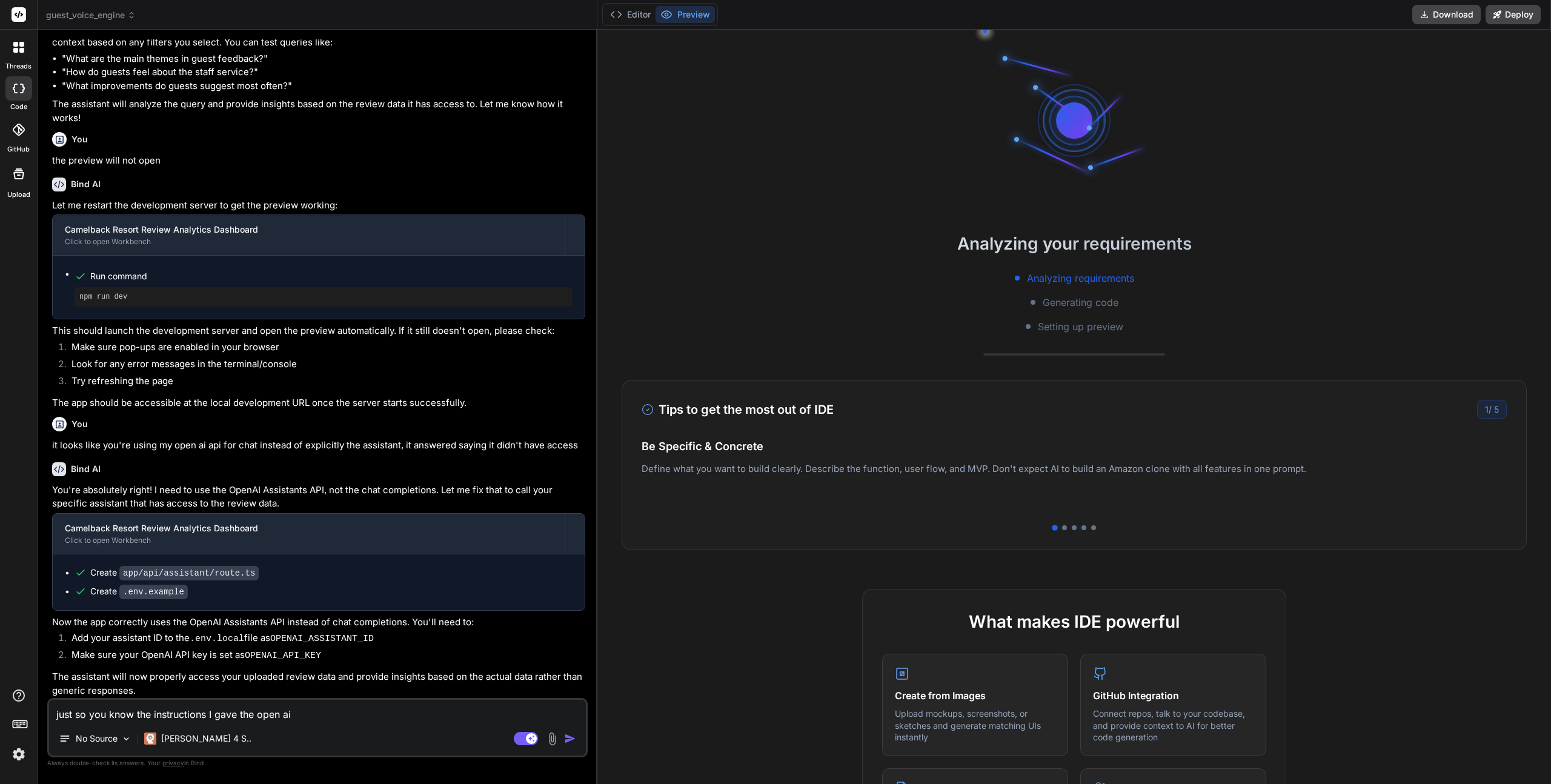
type textarea "just so you know the instructions I gave the open ai s"
type textarea "x"
type textarea "just so you know the instructions I gave the open ai"
type textarea "x"
type textarea "just so you know the instructions I gave the open ai a"
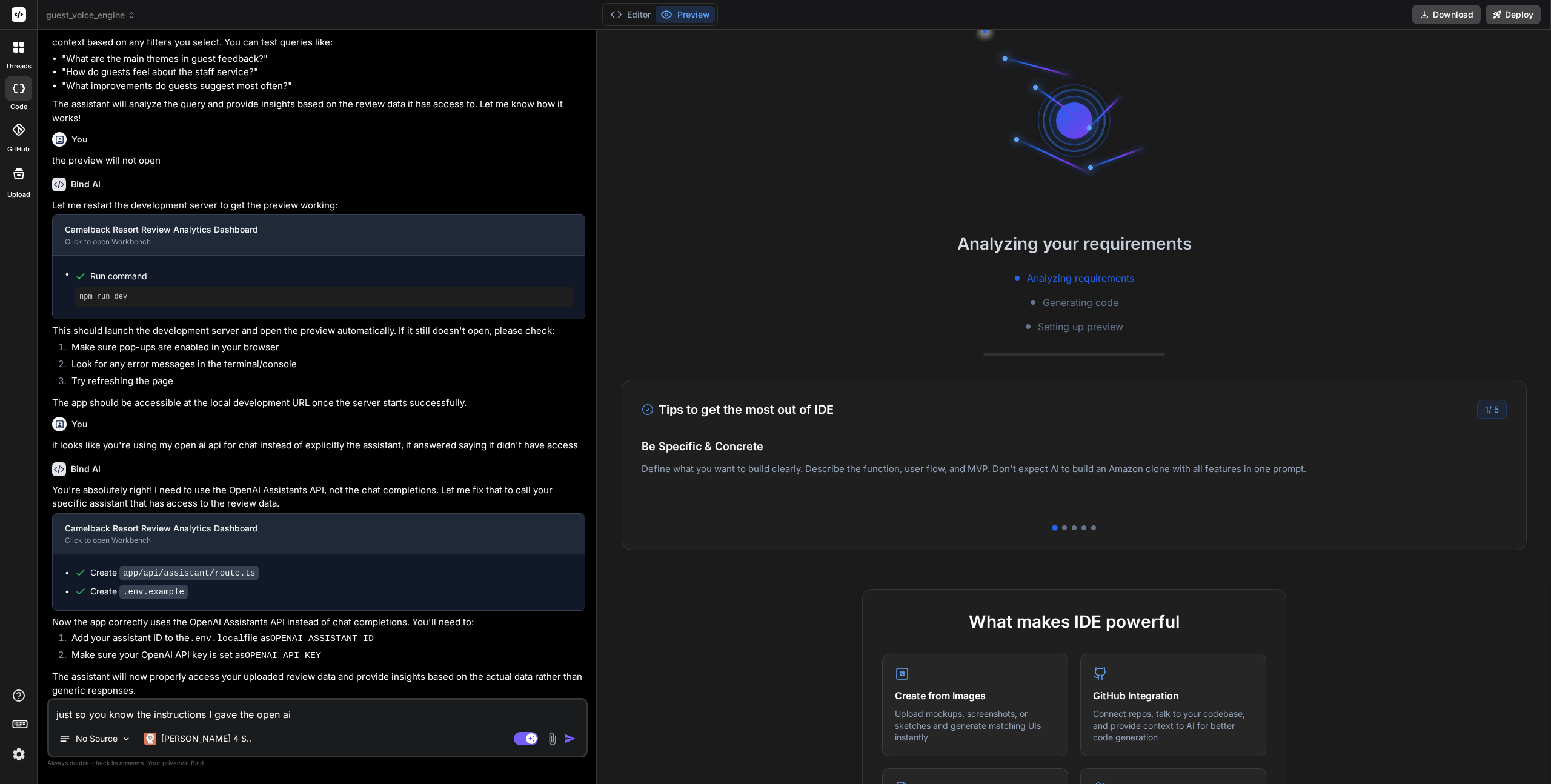
type textarea "x"
type textarea "just so you know the instructions I gave the open ai as"
type textarea "x"
type textarea "just so you know the instructions I gave the open ai ass"
type textarea "x"
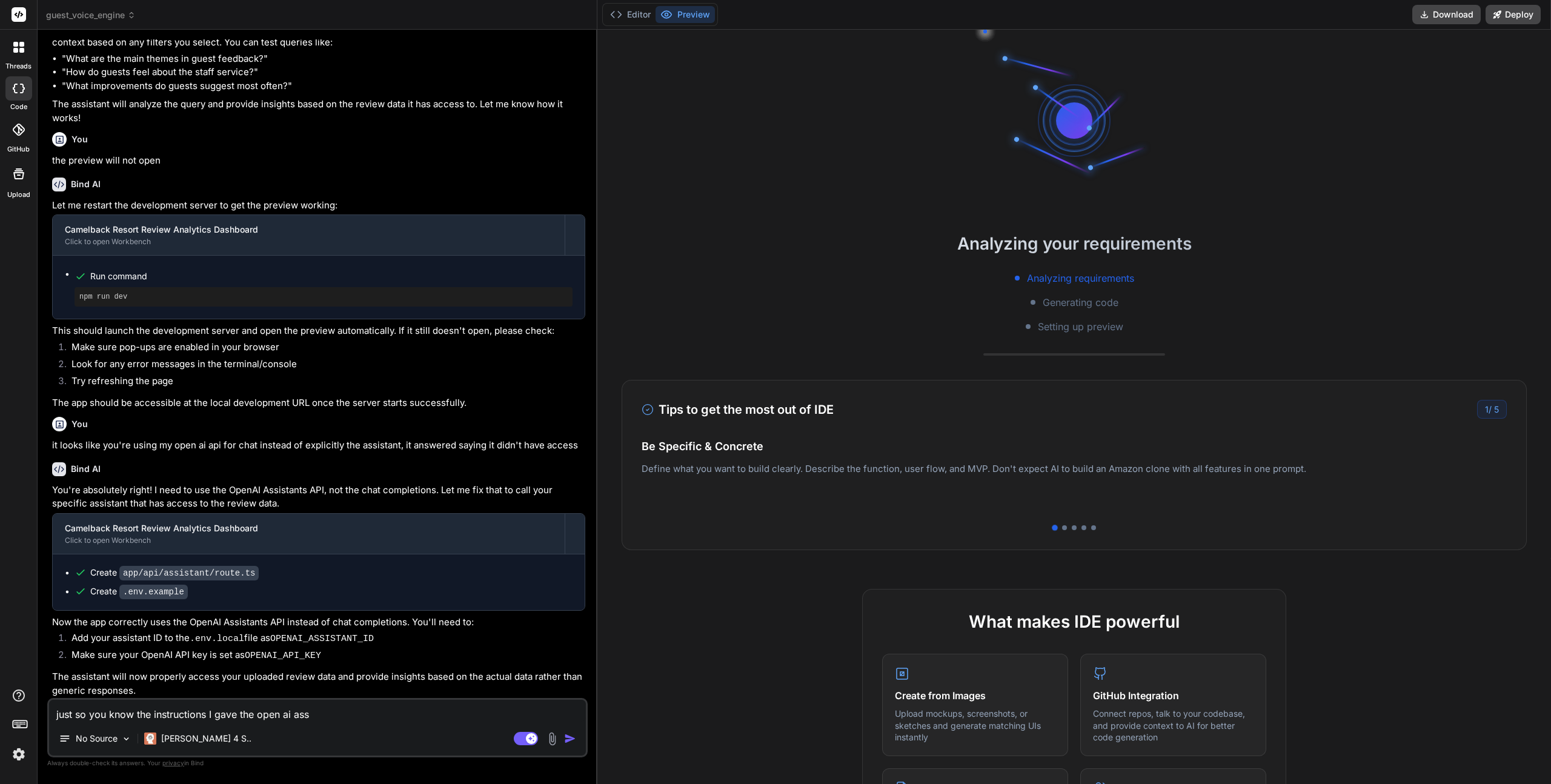
type textarea "just so you know the instructions I gave the open ai assi"
type textarea "x"
type textarea "just so you know the instructions I gave the open ai assis"
type textarea "x"
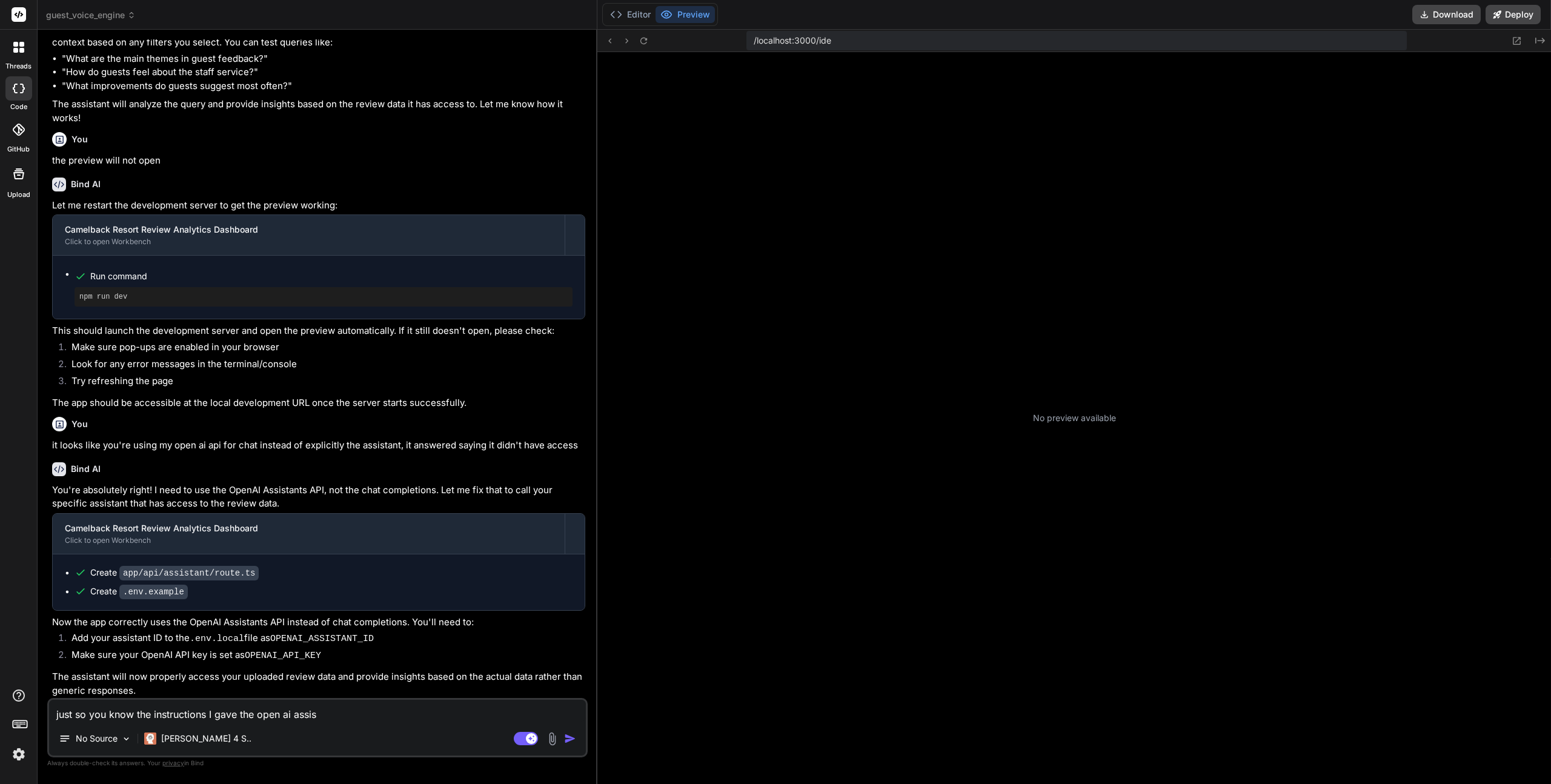
type textarea "just so you know the instructions I gave the open ai assist"
type textarea "x"
type textarea "just so you know the instructions I gave the open ai assistn"
type textarea "x"
type textarea "just so you know the instructions I gave the open ai assistna"
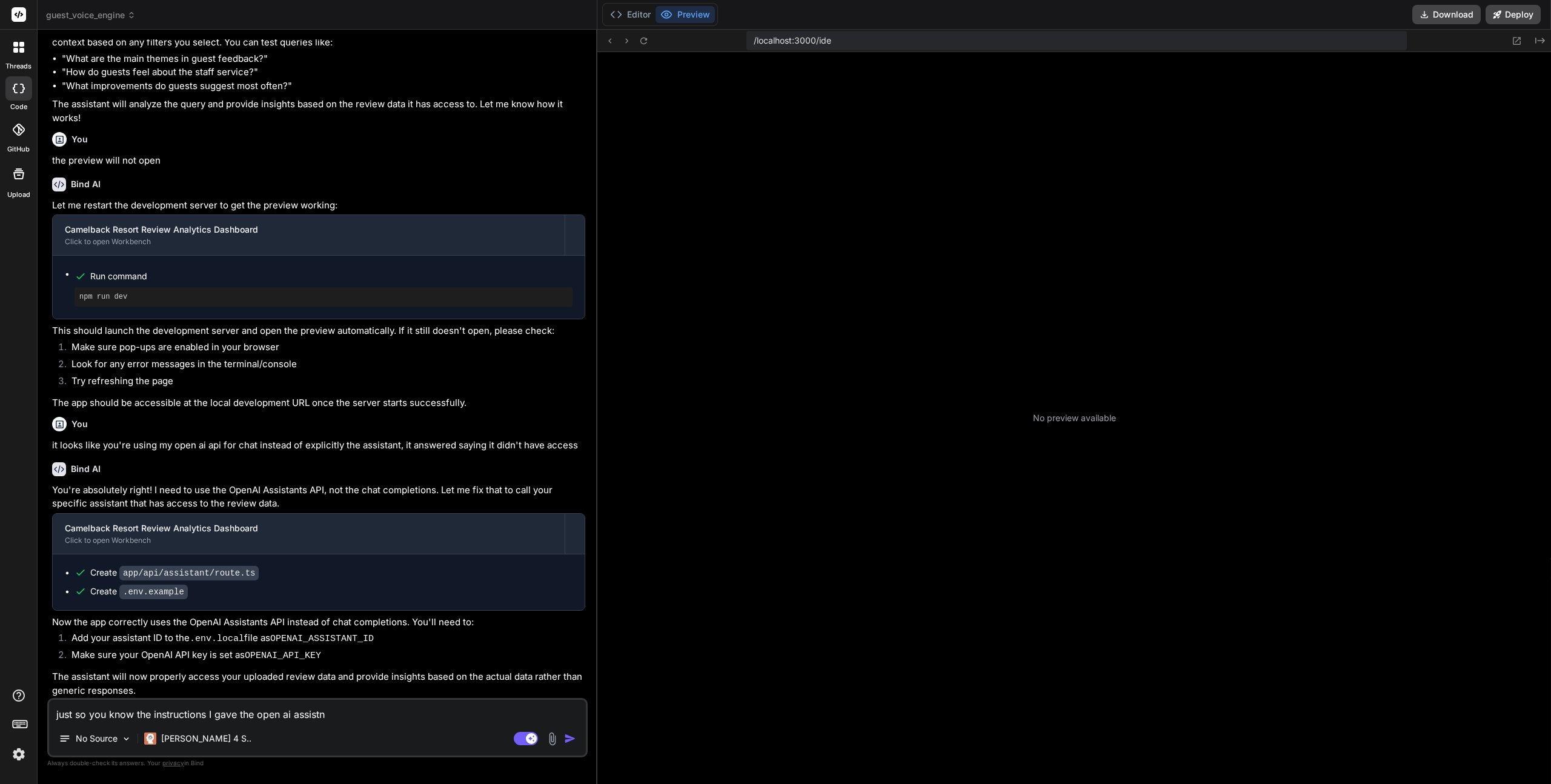
type textarea "x"
type textarea "just so you know the instructions I gave the open ai assistnat"
type textarea "x"
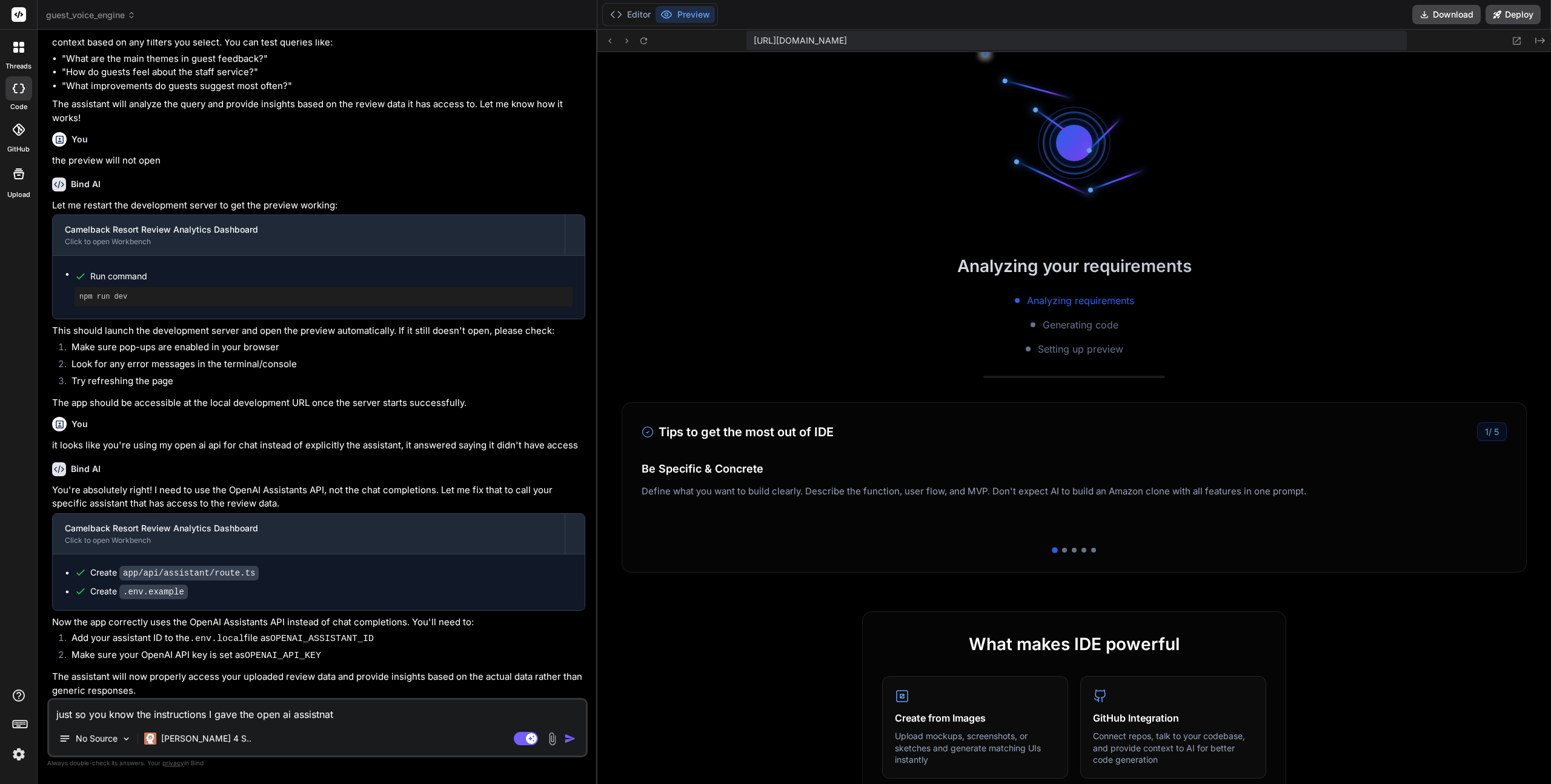
scroll to position [69, 0]
type textarea "just so you know the instructions I gave the open ai assistna"
type textarea "x"
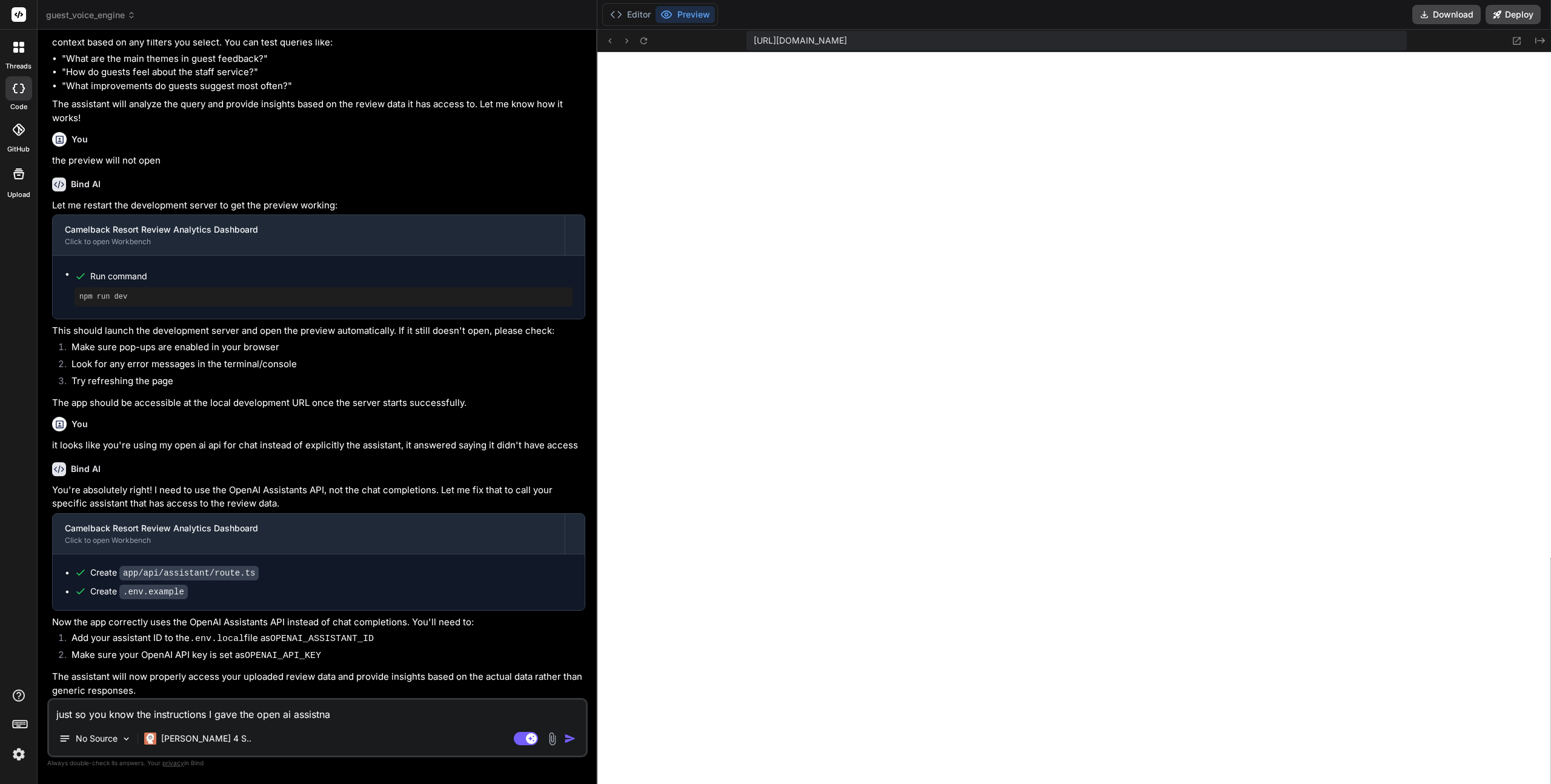
type textarea "just so you know the instructions I gave the open ai assistn"
type textarea "x"
type textarea "just so you know the instructions I gave the open ai assist"
type textarea "x"
type textarea "just so you know the instructions I gave the open ai assistt"
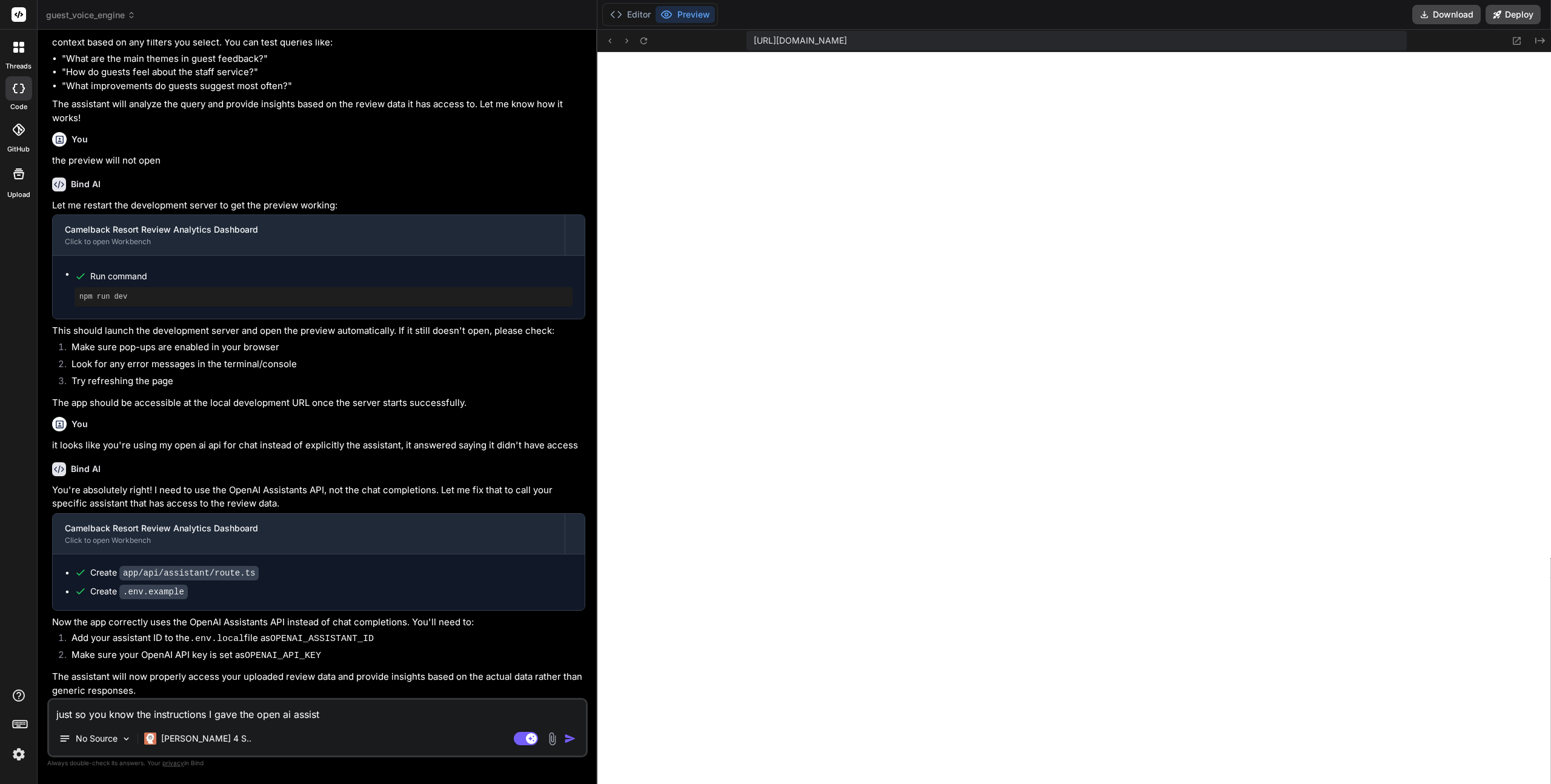
type textarea "x"
type textarea "just so you know the instructions I gave the open ai assistta"
type textarea "x"
type textarea "just so you know the instructions I gave the open ai assistt"
type textarea "x"
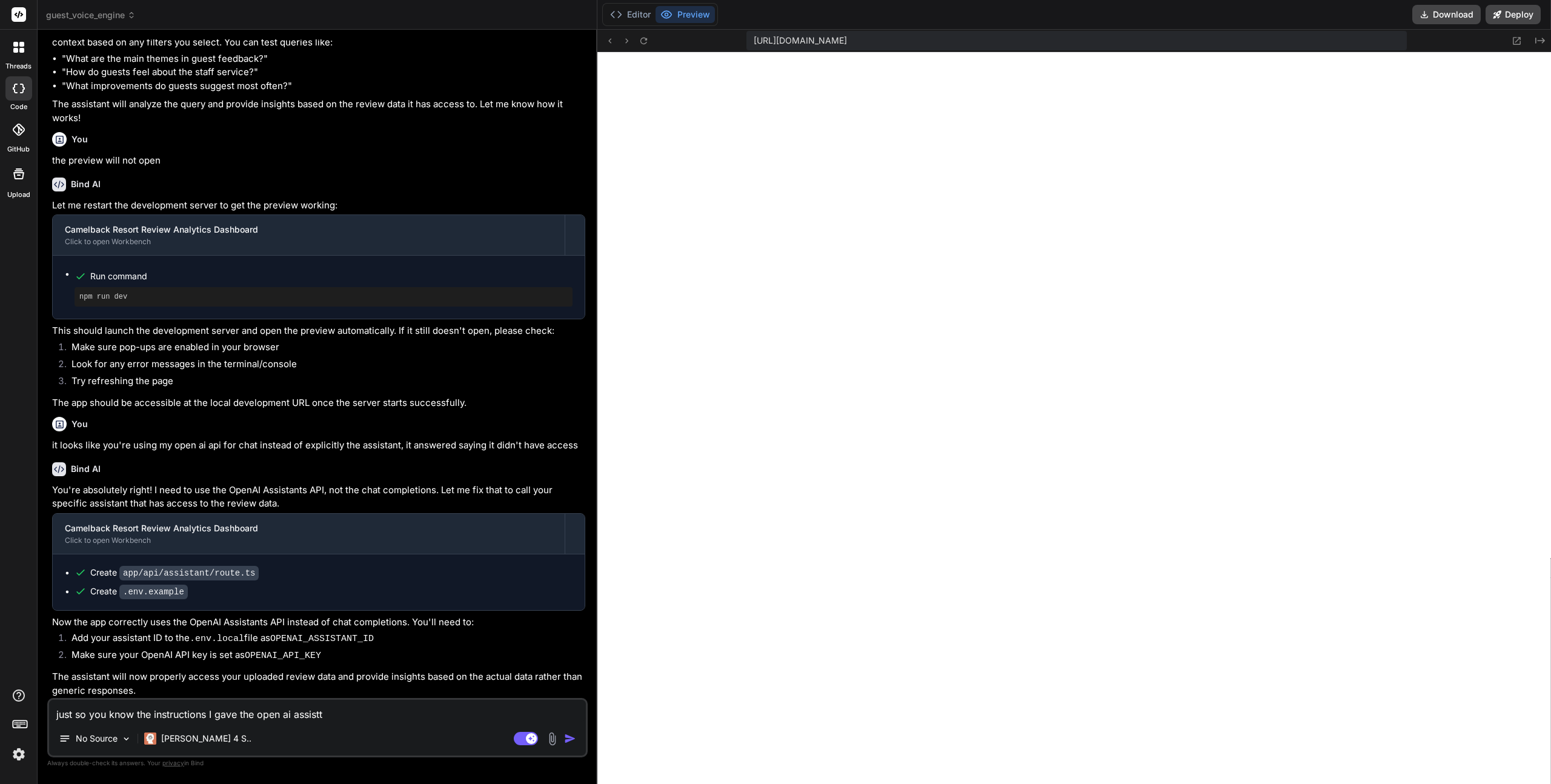
type textarea "just so you know the instructions I gave the open ai assist"
type textarea "x"
type textarea "just so you know the instructions I gave the open ai assista"
type textarea "x"
type textarea "just so you know the instructions I gave the open ai assistan"
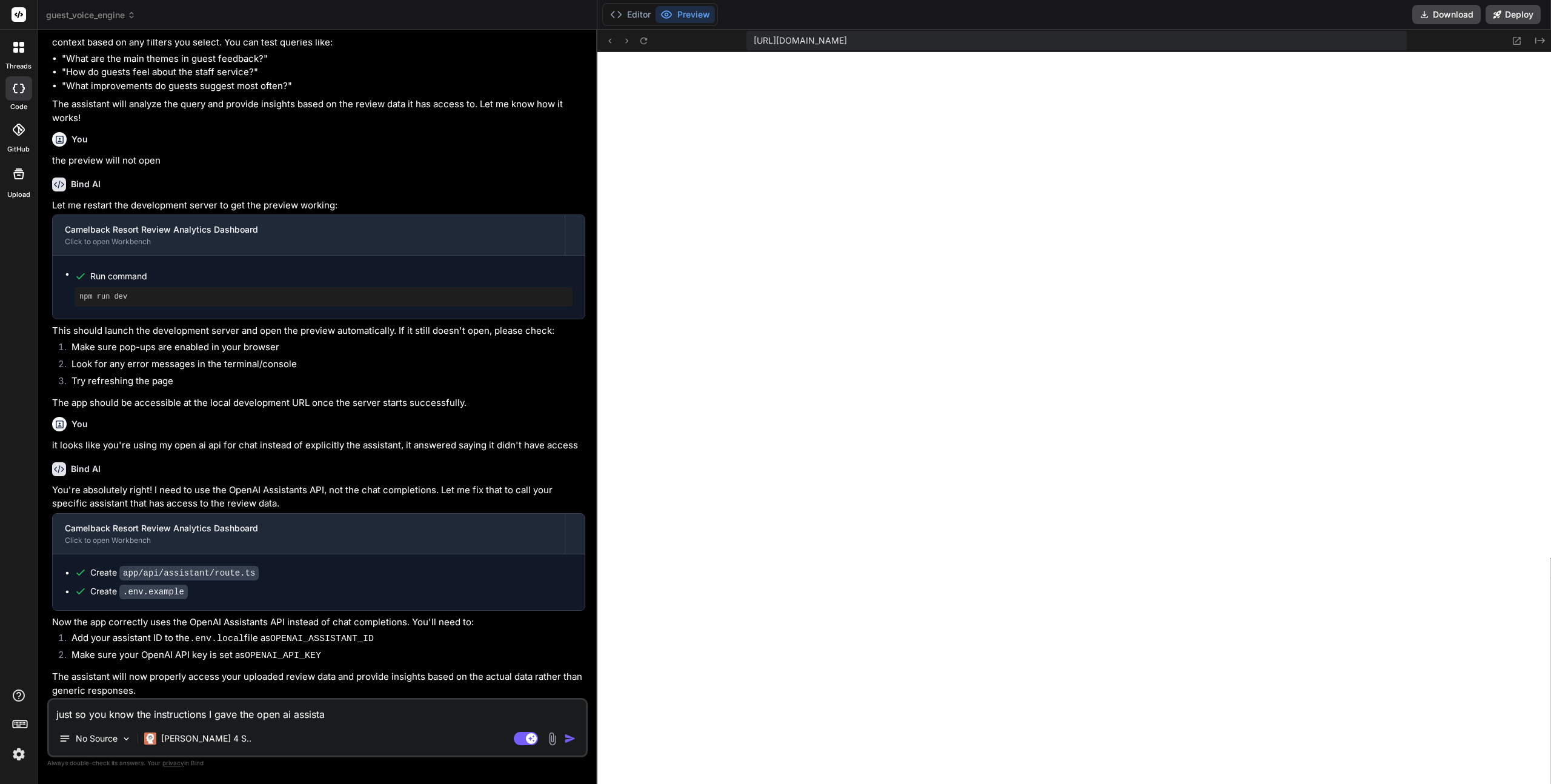
type textarea "x"
type textarea "just so you know the instructions I gave the open ai assistant"
type textarea "x"
type textarea "just so you know the instructions I gave the open ai assistant"
type textarea "x"
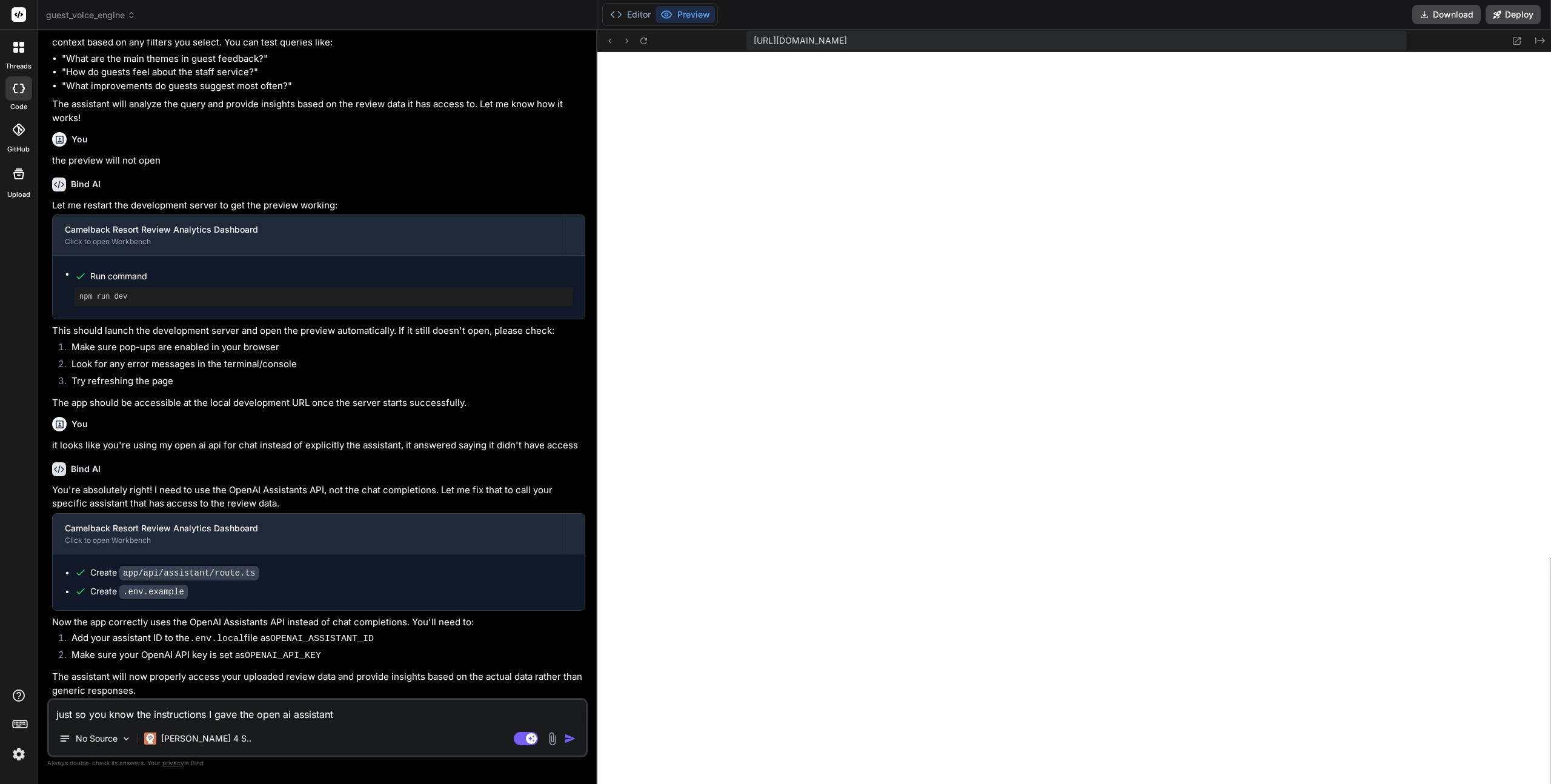
type textarea "just so you know the instructions I gave the open ai assistant i"
type textarea "x"
type textarea "just so you know the instructions I gave the open ai assistant in"
type textarea "x"
type textarea "just so you know the instructions I gave the open ai assistant in"
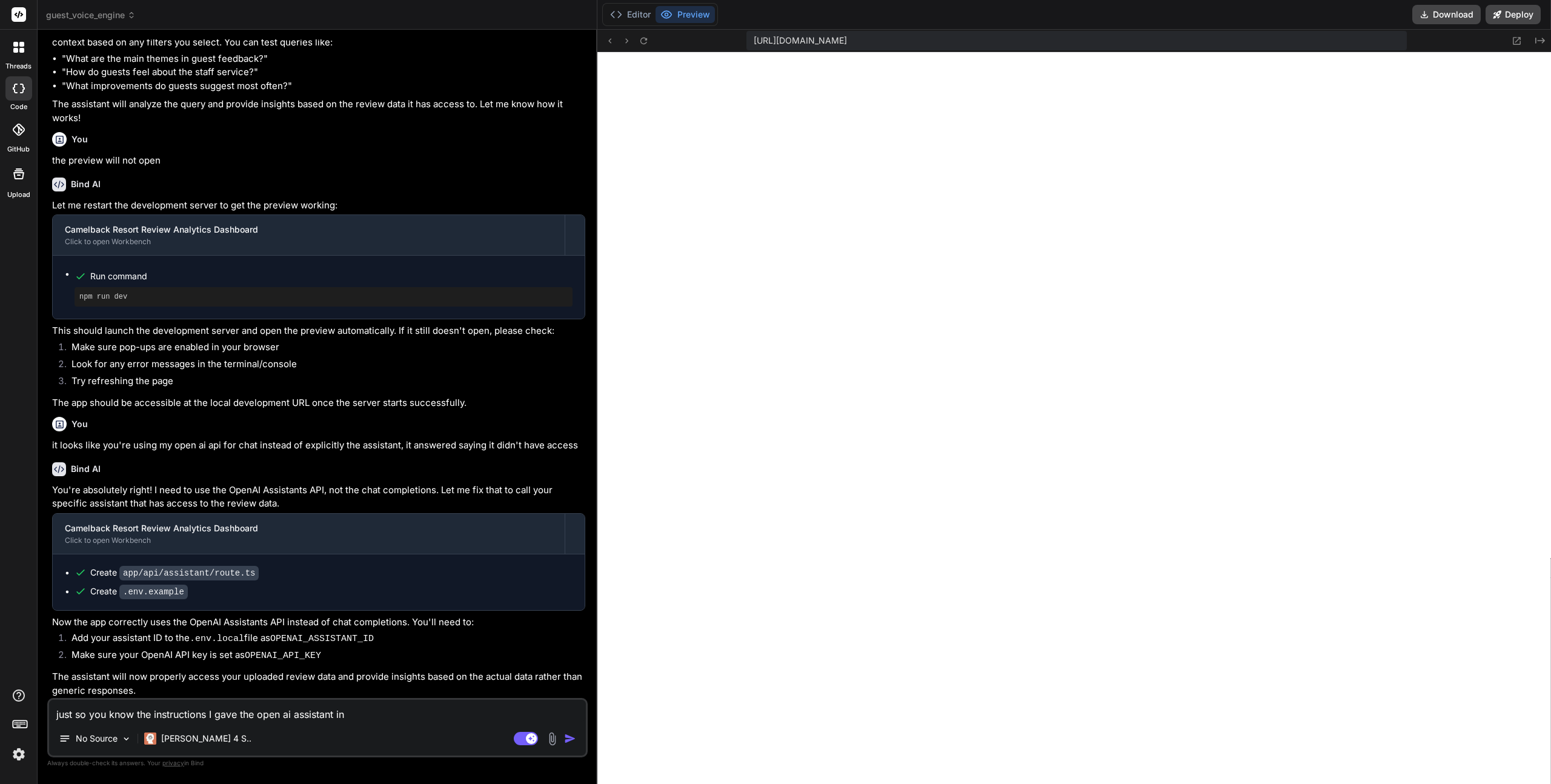
type textarea "x"
type textarea "just so you know the instructions I gave the open ai assistant in c"
type textarea "x"
type textarea "just so you know the instructions I gave the open ai assistant in ca"
type textarea "x"
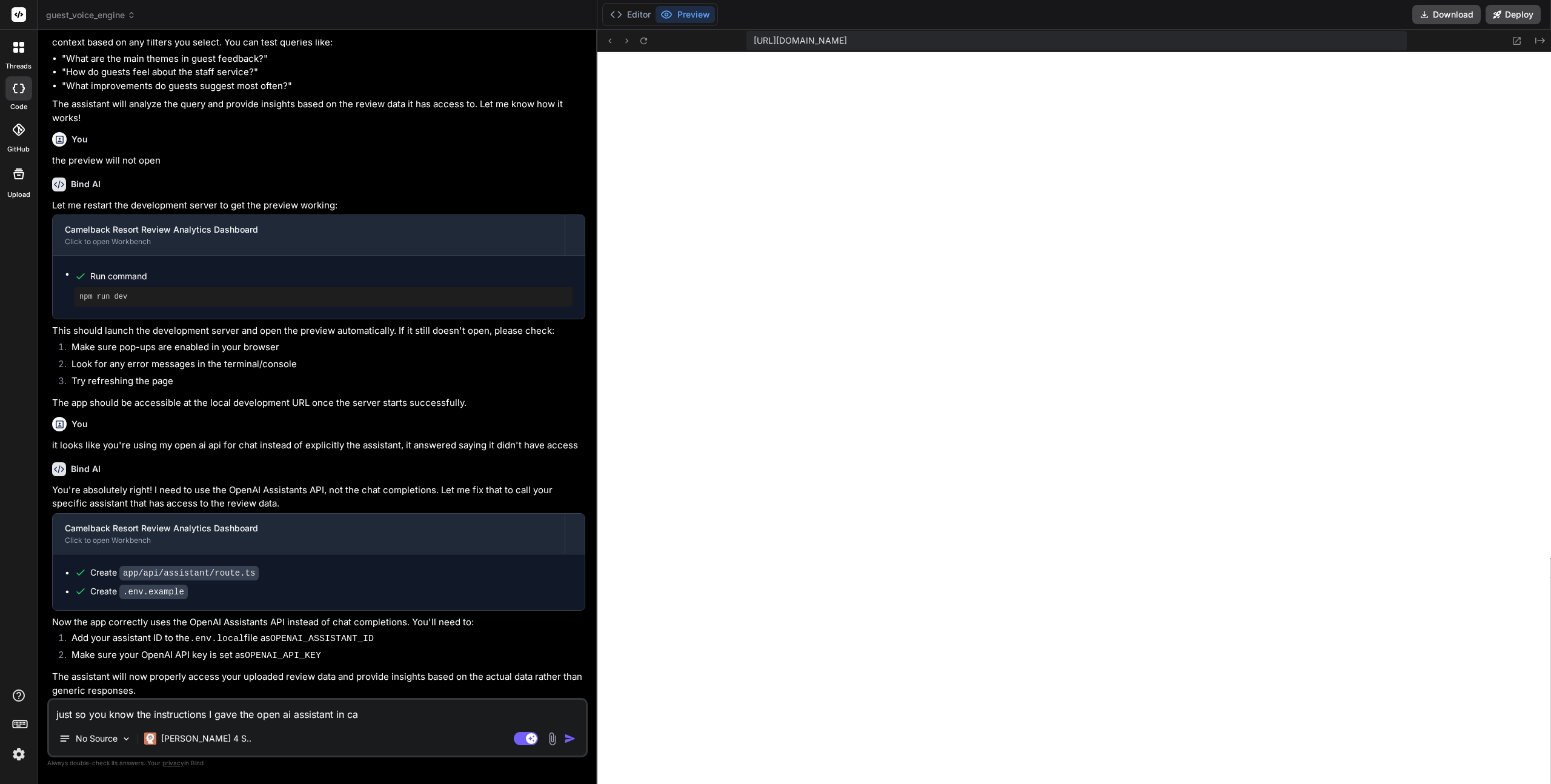
type textarea "just so you know the instructions I gave the open ai assistant in cas"
type textarea "x"
type textarea "just so you know the instructions I gave the open ai assistant in case"
type textarea "x"
type textarea "just so you know the instructions I gave the open ai assistant in case"
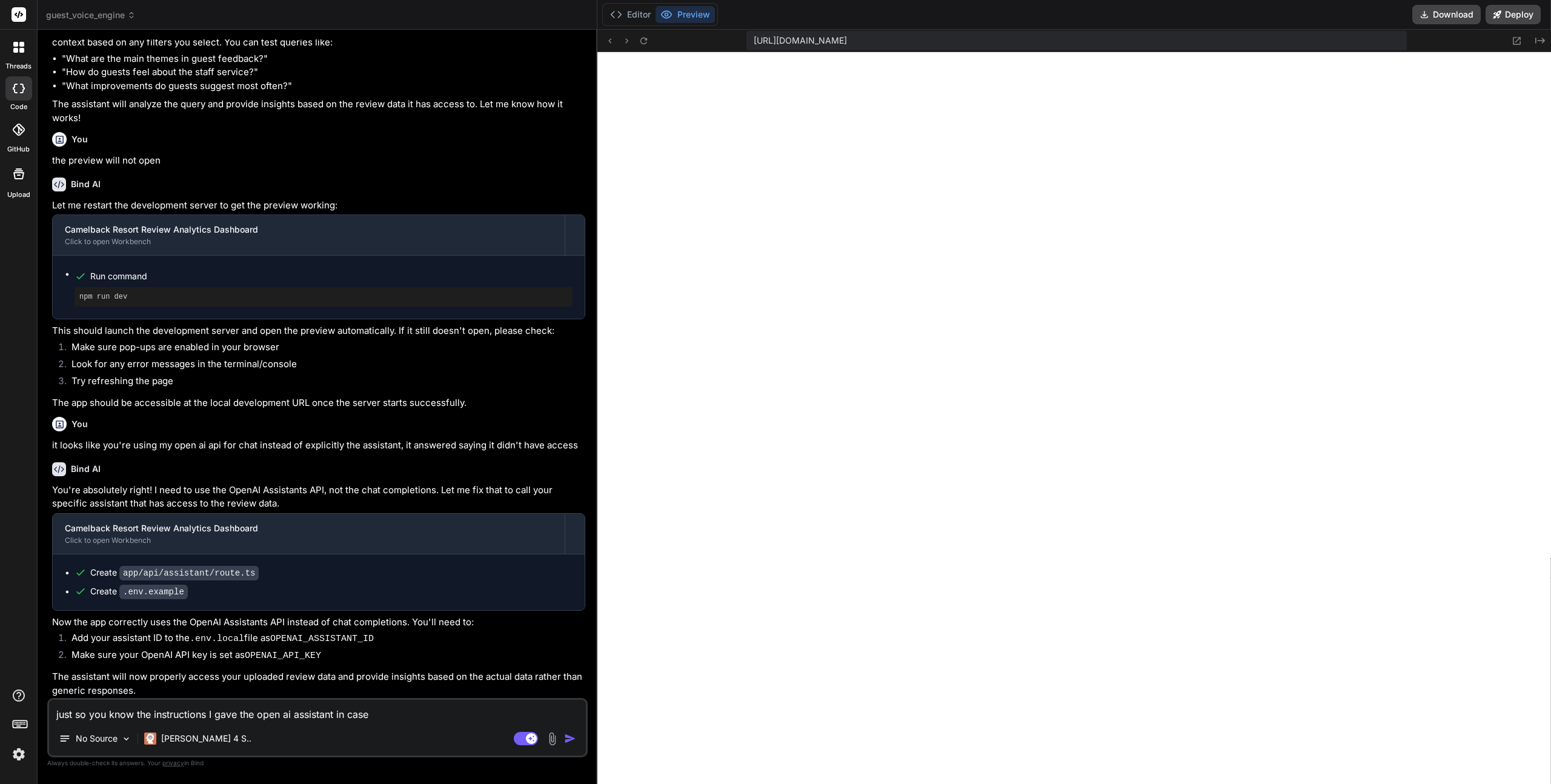
type textarea "x"
type textarea "just so you know the instructions I gave the open ai assistant in case i"
type textarea "x"
type textarea "just so you know the instructions I gave the open ai assistant in case it"
type textarea "x"
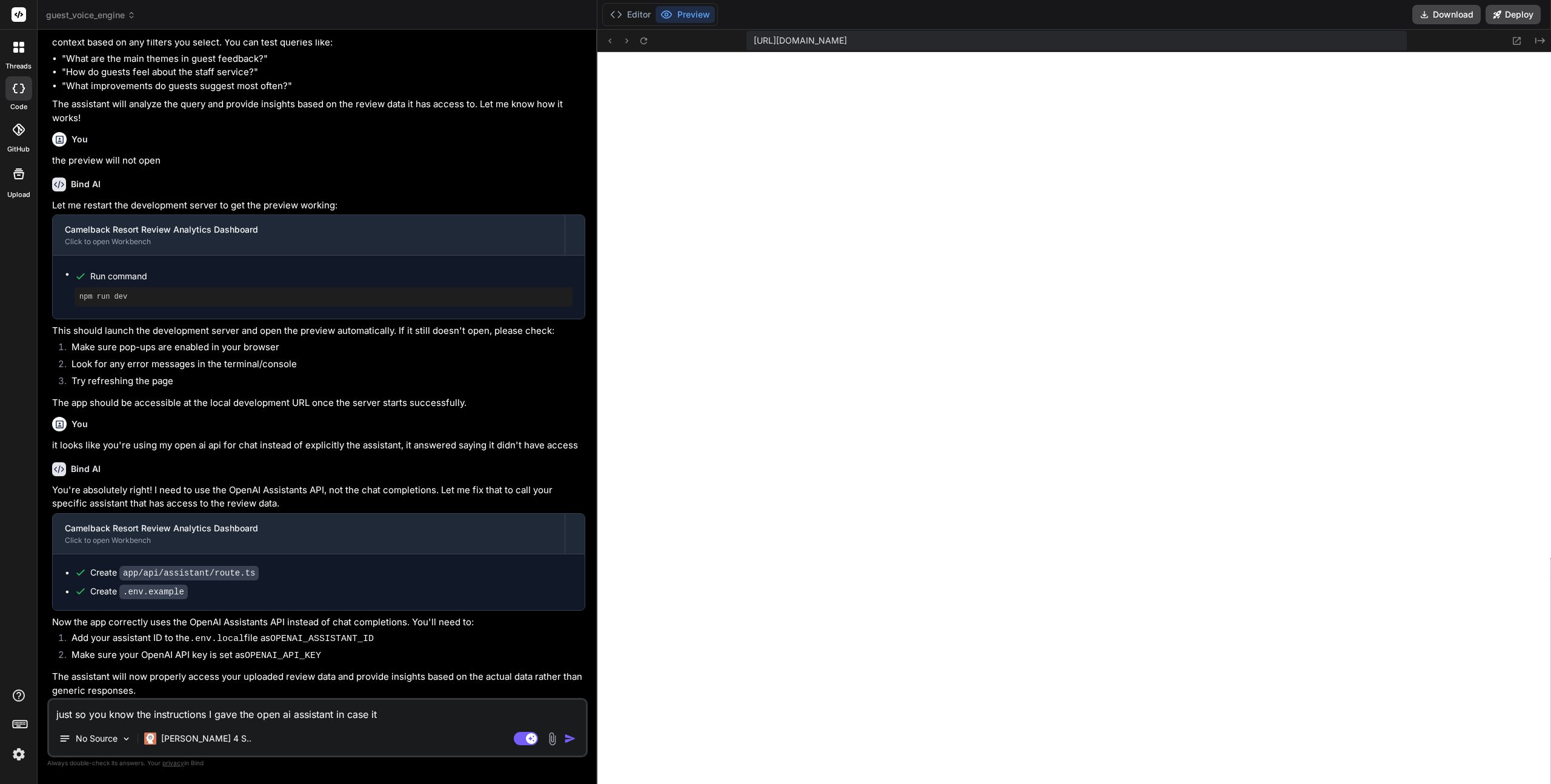
type textarea "just so you know the instructions I gave the open ai assistant in case it'"
type textarea "x"
type textarea "just so you know the instructions I gave the open ai assistant in case it's"
type textarea "x"
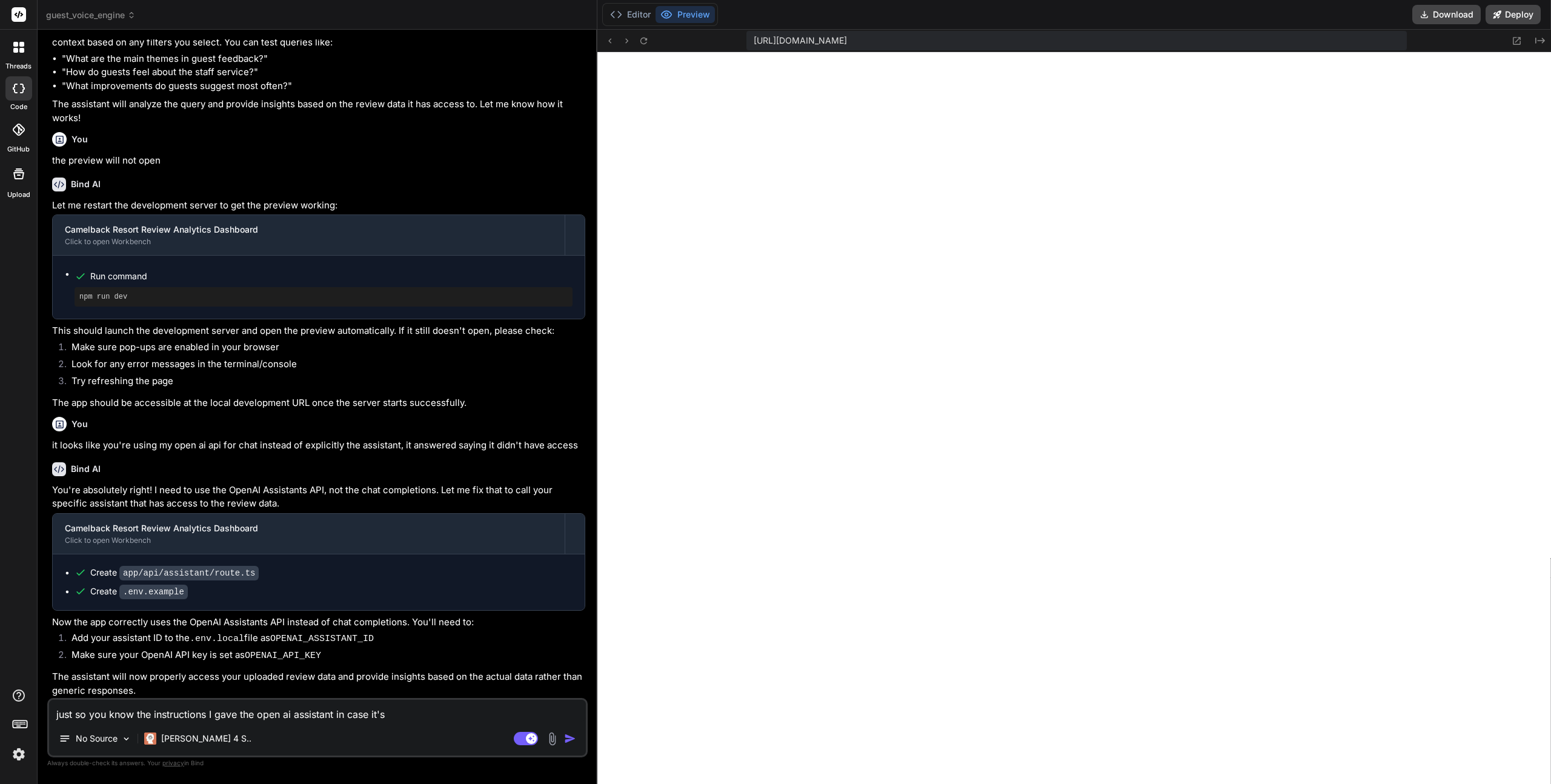
type textarea "just so you know the instructions I gave the open ai assistant in case it's"
type textarea "x"
type textarea "just so you know the instructions I gave the open ai assistant in case it's r"
type textarea "x"
type textarea "just so you know the instructions I gave the open ai assistant in case it's re"
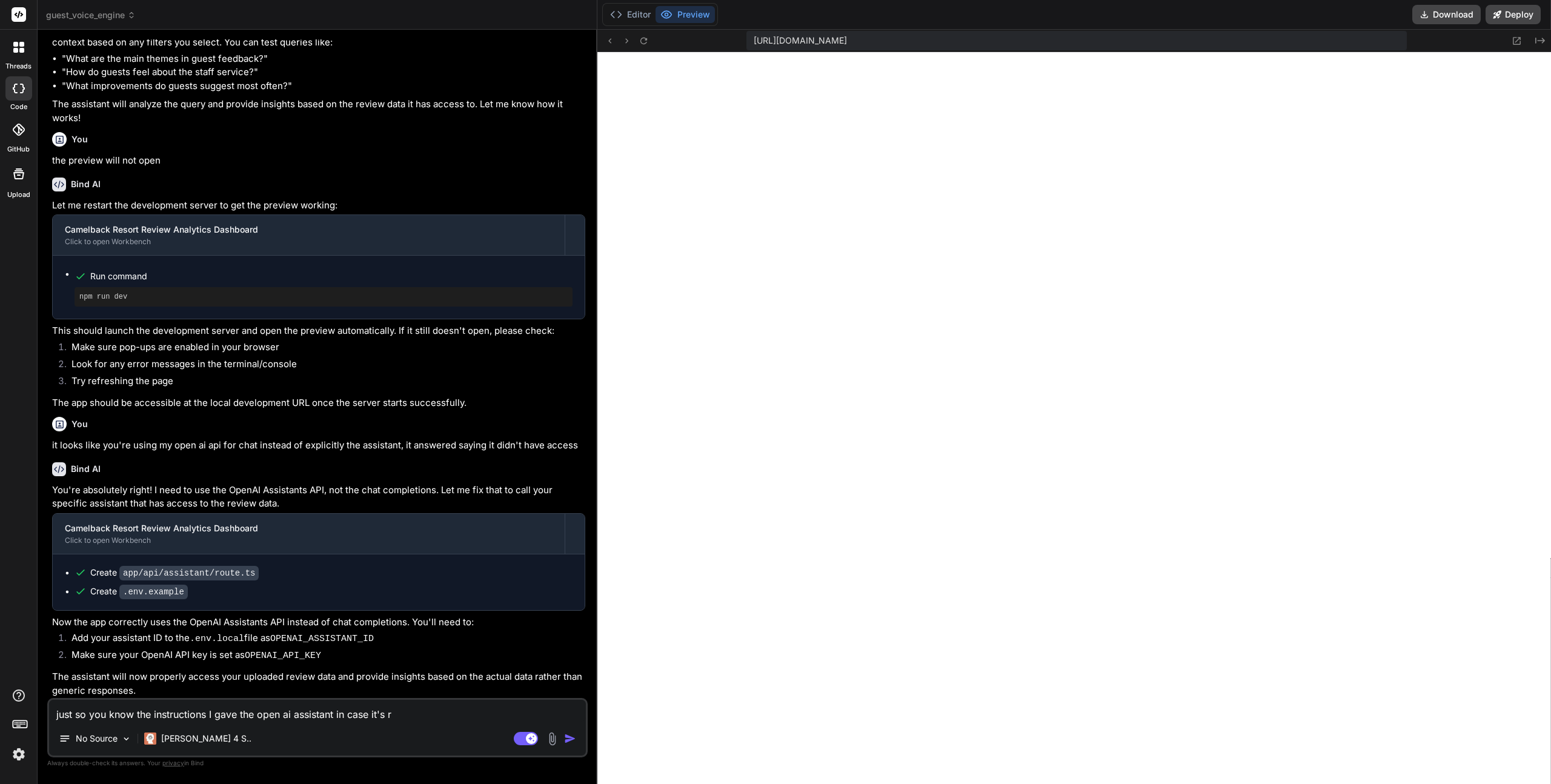
type textarea "x"
type textarea "just so you know the instructions I gave the open ai assistant in case it's rel"
type textarea "x"
type textarea "just so you know the instructions I gave the open ai assistant in case it's rele"
type textarea "x"
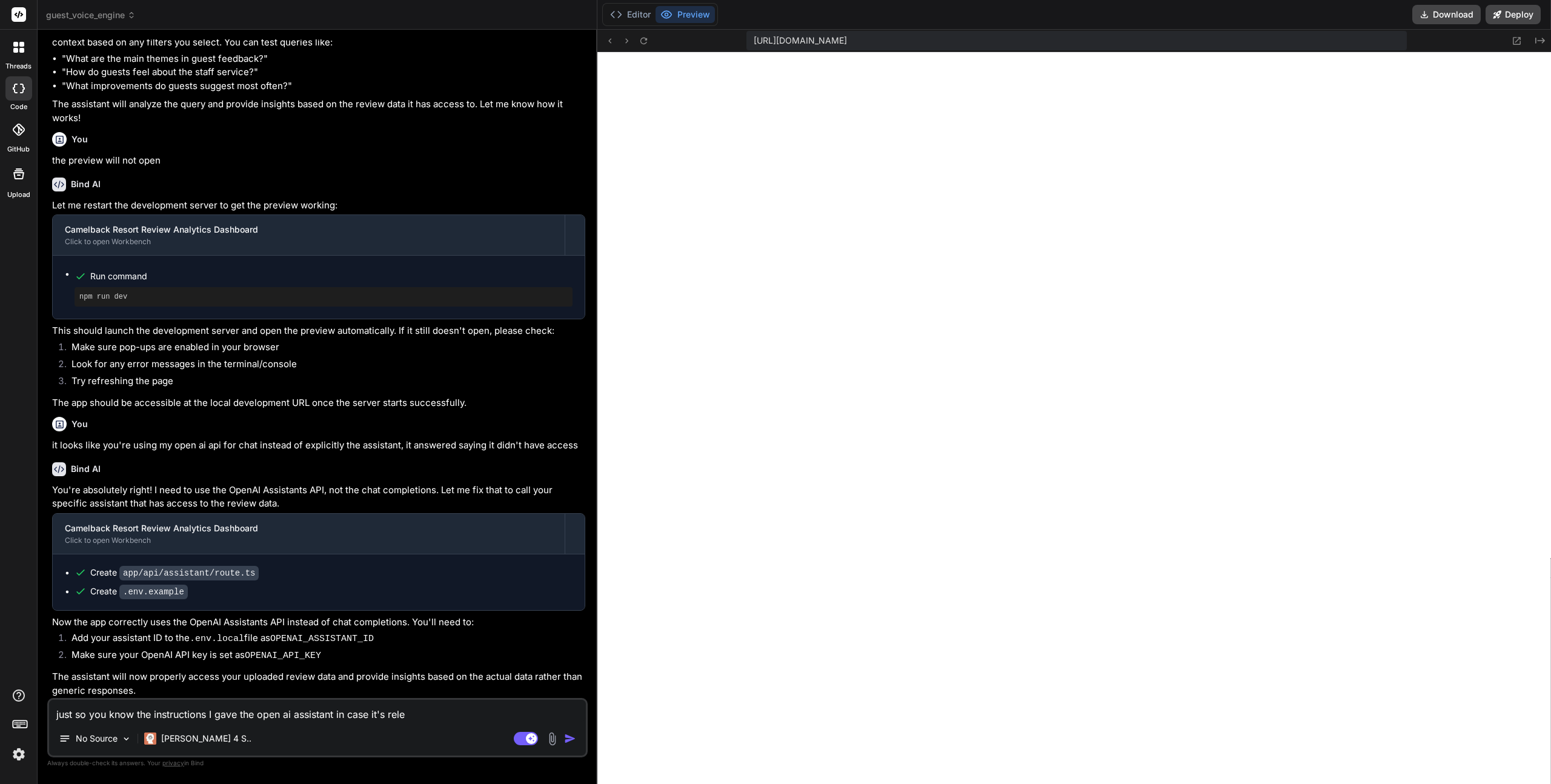
type textarea "just so you know the instructions I gave the open ai assistant in case it's rel…"
type textarea "x"
type textarea "just so you know the instructions I gave the open ai assistant in case it's rel…"
type textarea "x"
type textarea "just so you know the instructions I gave the open ai assistant in case it's rel…"
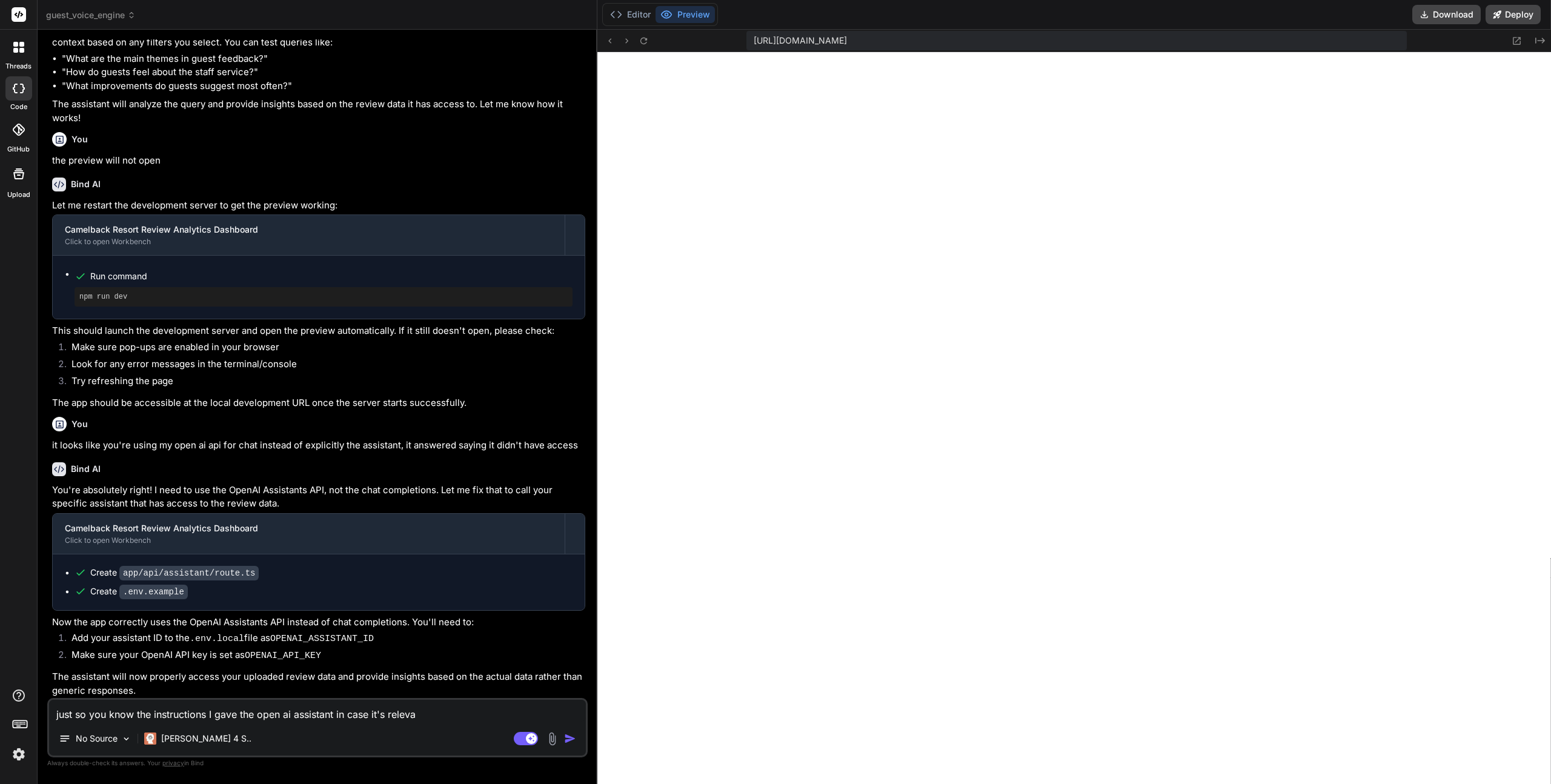
type textarea "x"
type textarea "just so you know the instructions I gave the open ai assistant in case it's rel…"
type textarea "x"
type textarea "just so you know the instructions I gave the open ai assistant in case it's rel…"
type textarea "x"
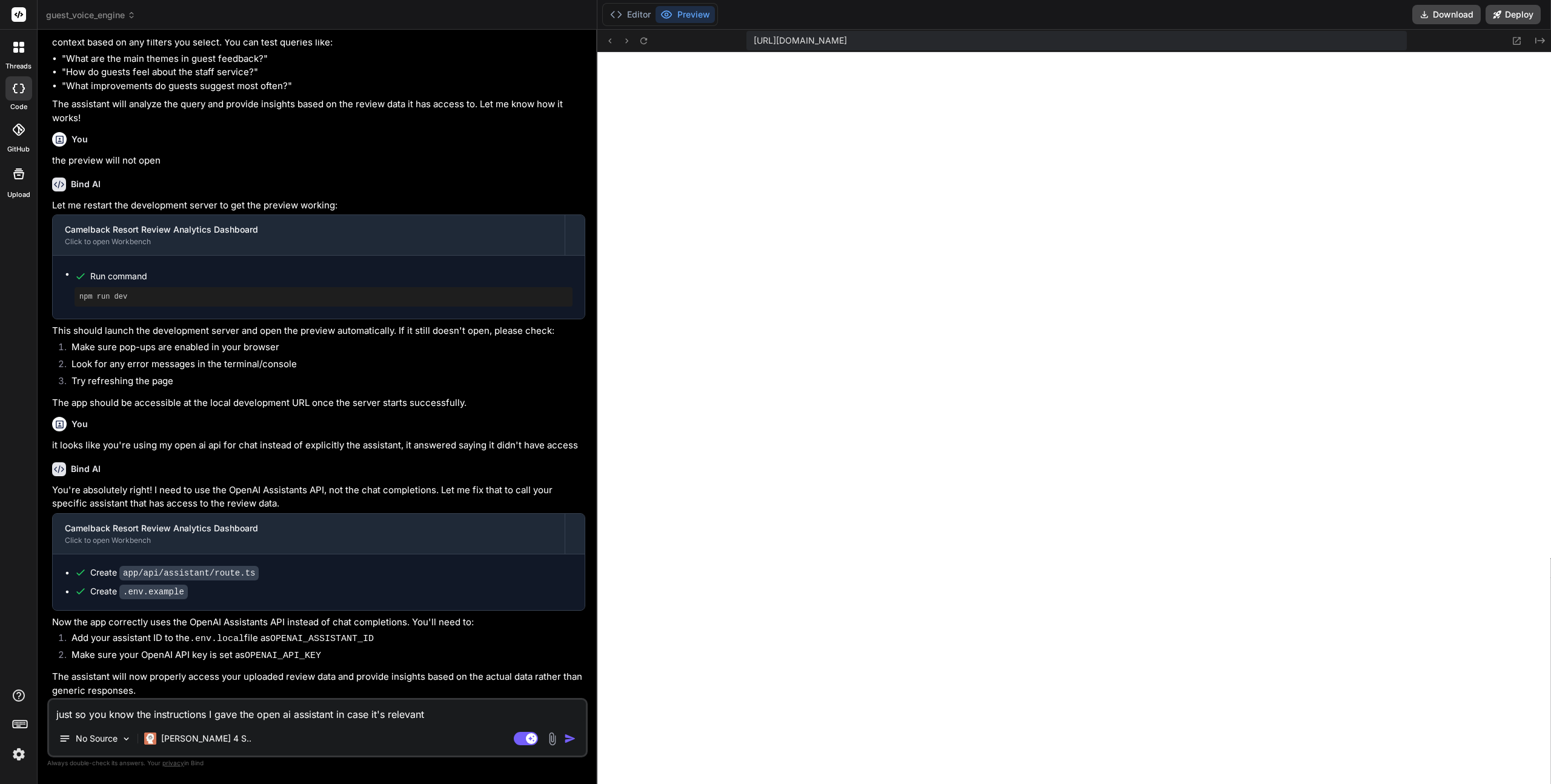
type textarea "just so you know the instructions I gave the open ai assistant in case it's rel…"
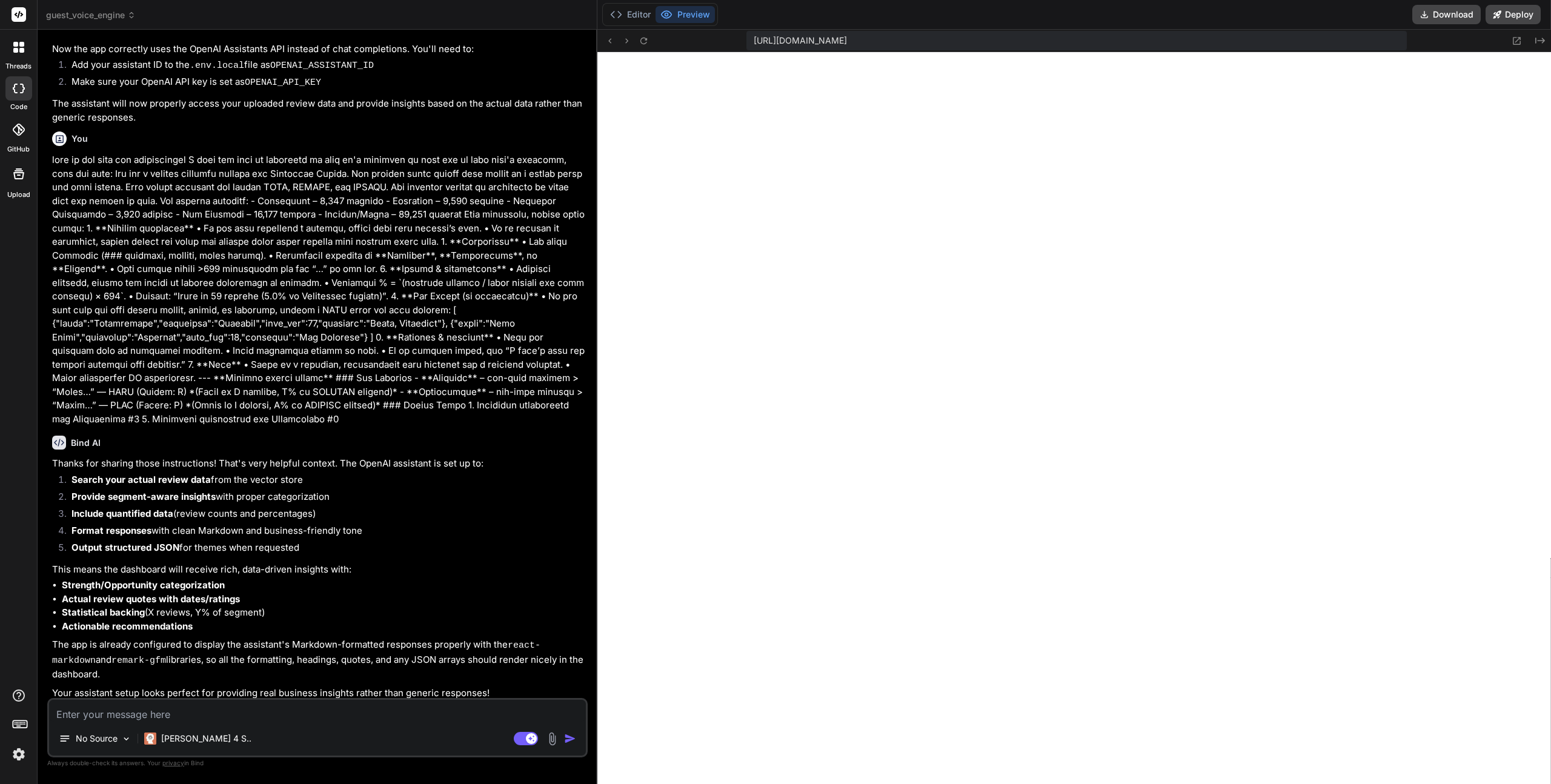
scroll to position [1070, 0]
